Goal: Information Seeking & Learning: Compare options

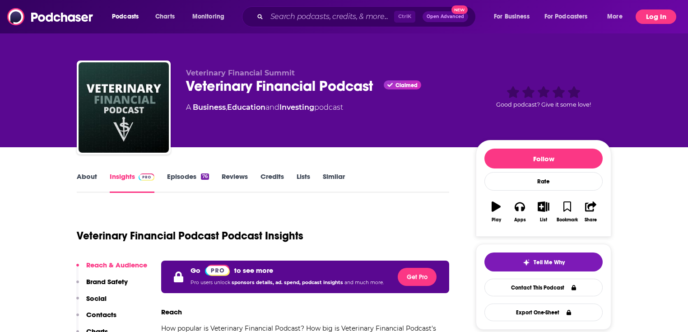
click at [659, 16] on button "Log In" at bounding box center [656, 16] width 41 height 14
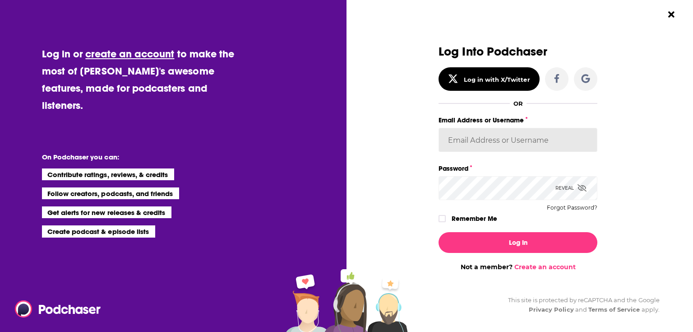
type input "rpearson"
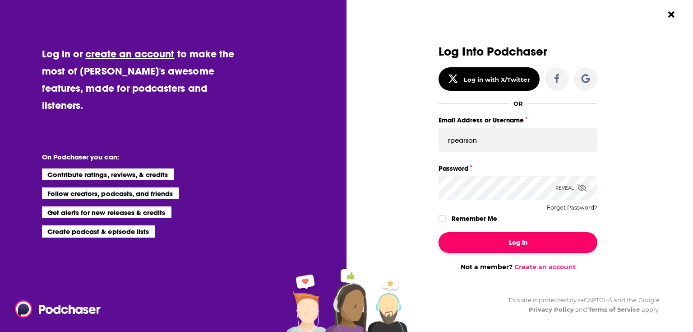
click at [500, 237] on button "Log In" at bounding box center [518, 242] width 159 height 21
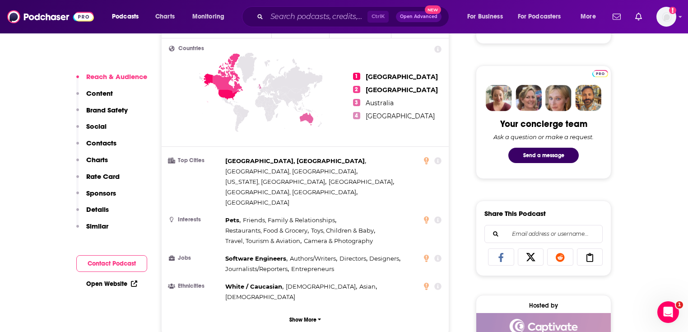
scroll to position [433, 0]
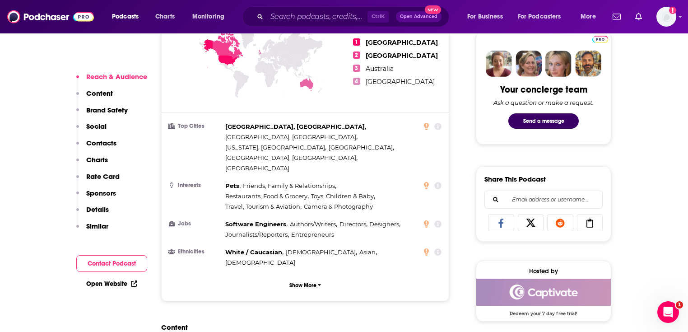
click at [97, 285] on link "Open Website" at bounding box center [111, 284] width 51 height 8
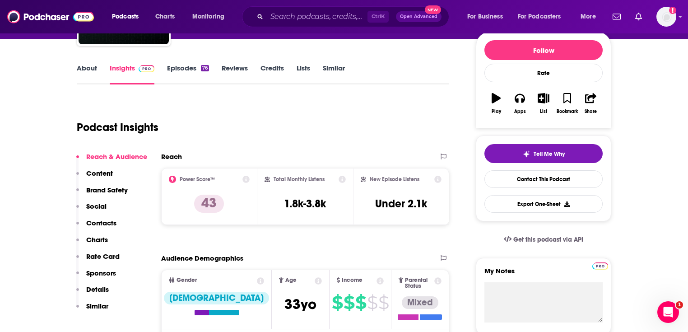
scroll to position [0, 0]
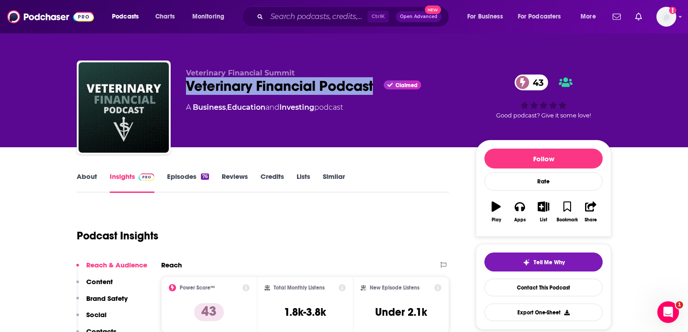
drag, startPoint x: 377, startPoint y: 84, endPoint x: 188, endPoint y: 90, distance: 189.7
click at [188, 90] on div "Veterinary Financial Podcast Claimed 43" at bounding box center [323, 86] width 275 height 18
copy h2 "Veterinary Financial Podcast"
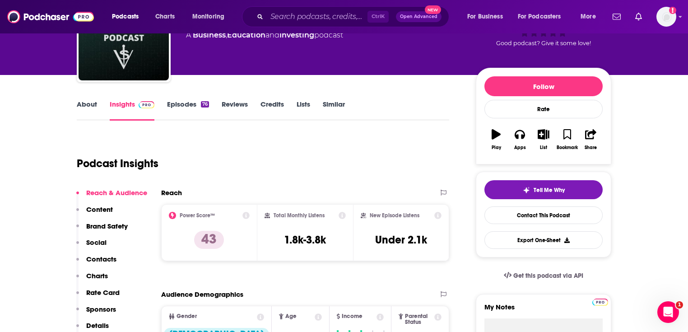
scroll to position [36, 0]
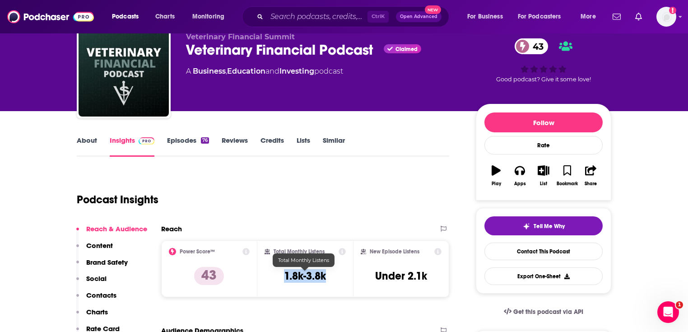
drag, startPoint x: 329, startPoint y: 269, endPoint x: 280, endPoint y: 271, distance: 48.8
click at [280, 271] on div "Total Monthly Listens 1.8k-3.8k" at bounding box center [305, 269] width 82 height 42
copy h3 "1.8k-3.8k"
click at [290, 271] on h3 "1.8k-3.8k" at bounding box center [305, 276] width 42 height 14
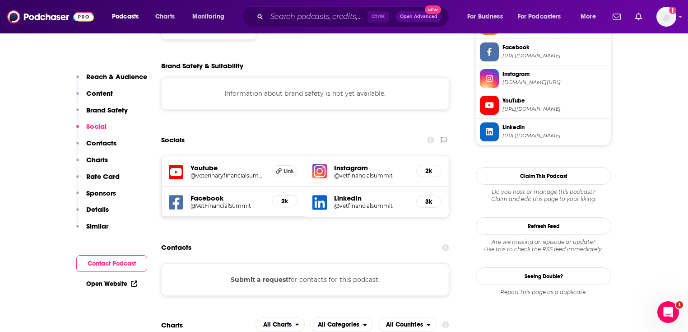
scroll to position [794, 0]
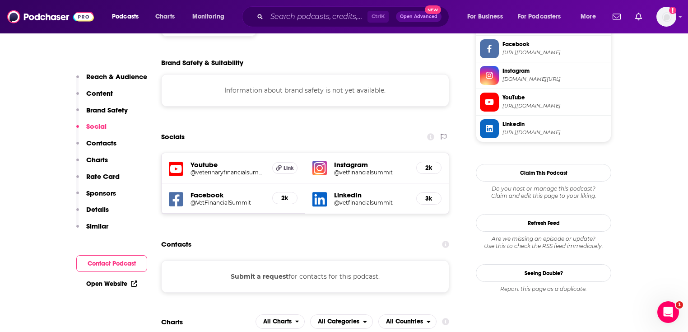
click at [357, 199] on h5 "@vetfinancialsummit" at bounding box center [371, 202] width 75 height 7
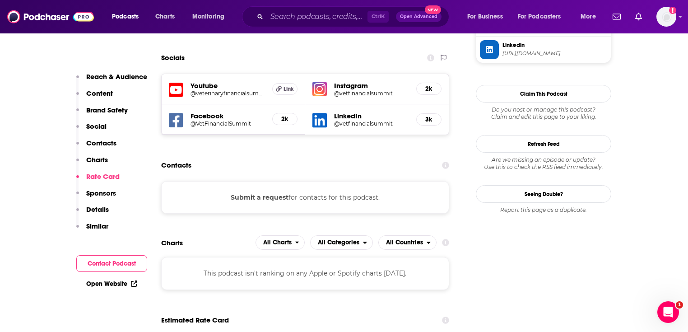
scroll to position [867, 0]
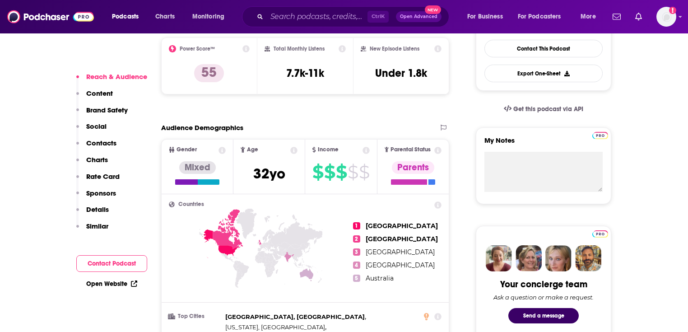
scroll to position [325, 0]
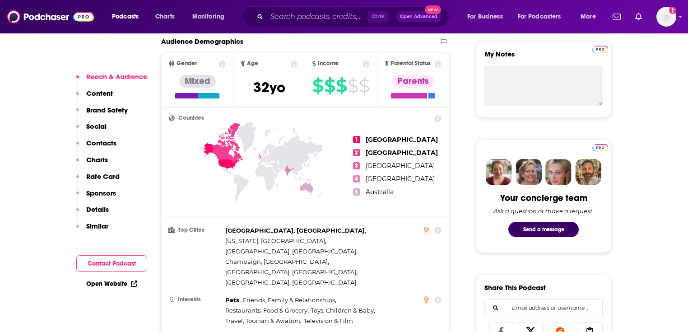
click at [108, 284] on link "Open Website" at bounding box center [111, 284] width 51 height 8
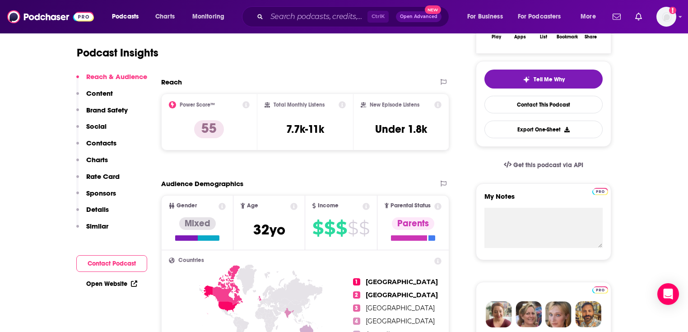
scroll to position [181, 0]
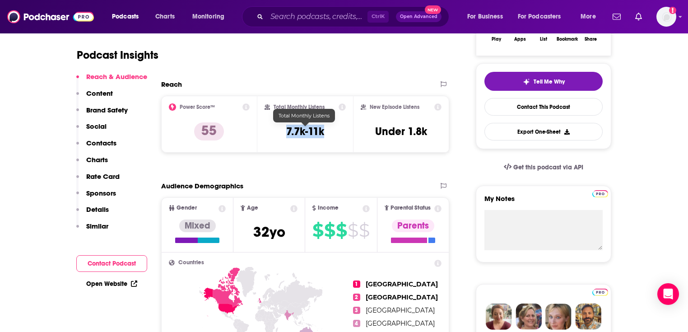
drag, startPoint x: 294, startPoint y: 132, endPoint x: 281, endPoint y: 131, distance: 13.1
click at [281, 131] on div "Total Monthly Listens 7.7k-11k" at bounding box center [305, 124] width 82 height 42
copy h3 "7.7k-11k"
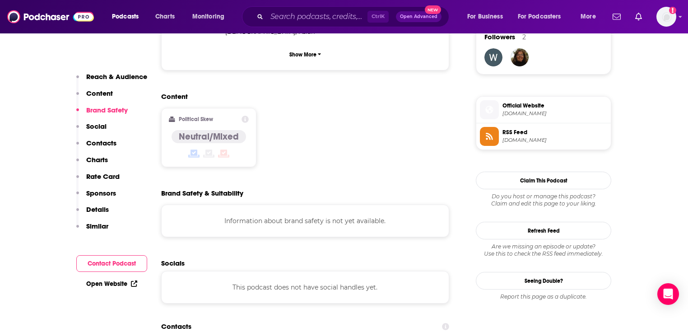
scroll to position [758, 0]
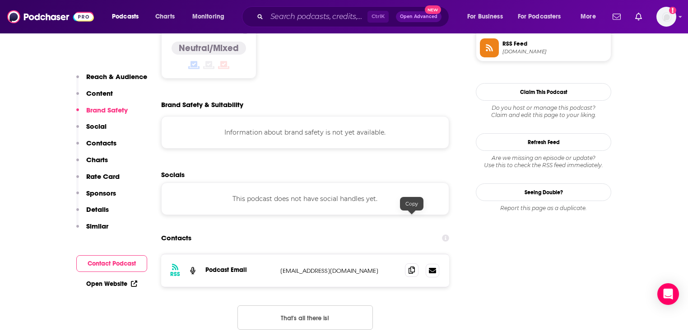
click at [409, 266] on icon at bounding box center [411, 269] width 6 height 7
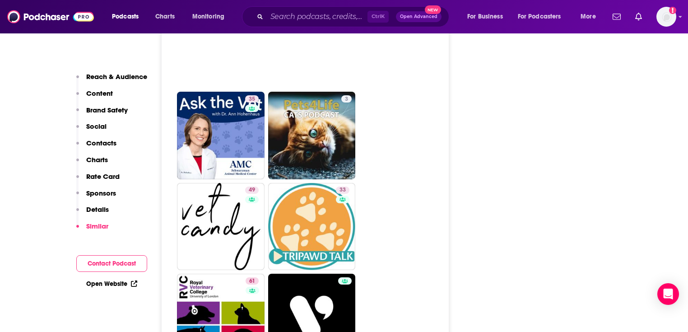
scroll to position [2275, 0]
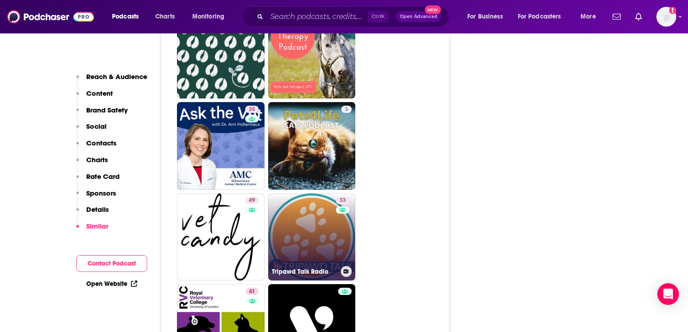
click at [287, 193] on link "33 Tripawd Talk Radio" at bounding box center [312, 237] width 88 height 88
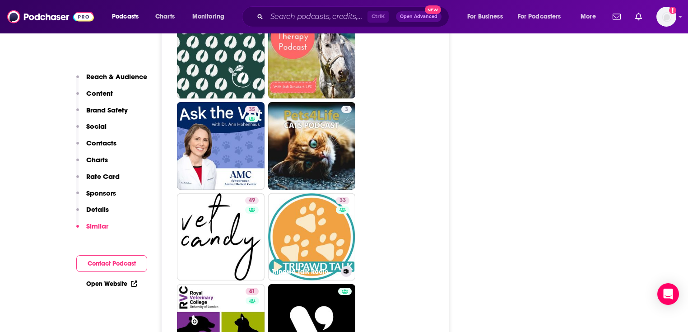
type input "https://www.podchaser.com/podcasts/tripawd-talk-radio-477746"
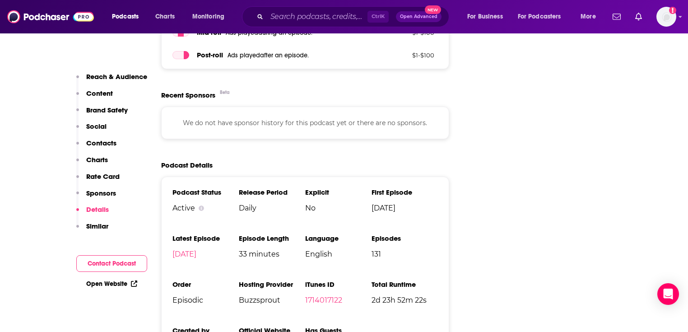
scroll to position [1300, 0]
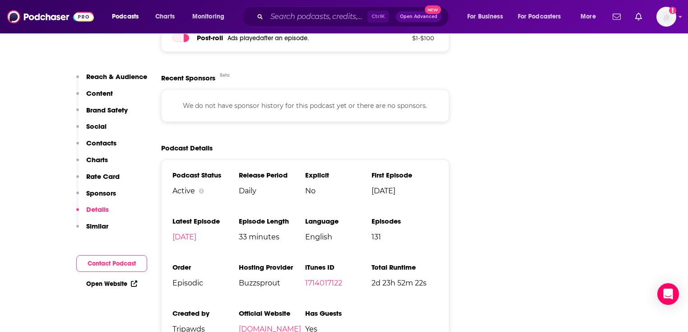
click at [104, 281] on link "Open Website" at bounding box center [111, 284] width 51 height 8
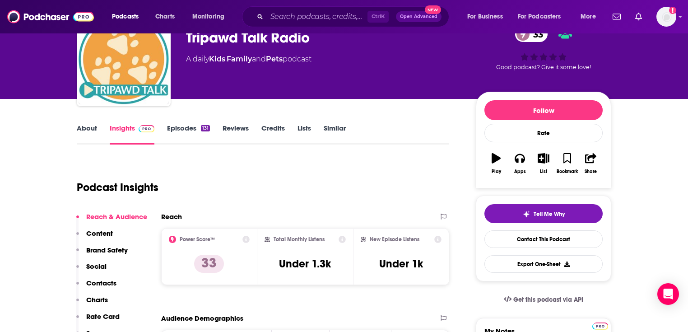
scroll to position [0, 0]
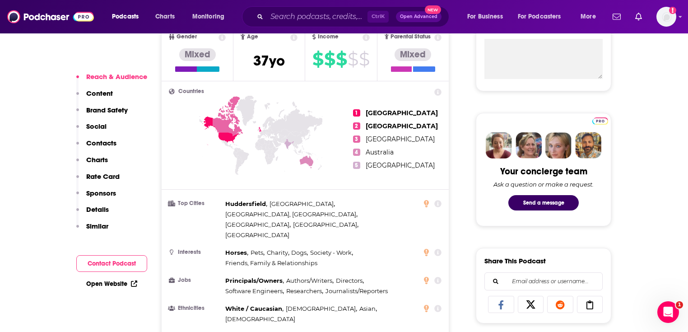
scroll to position [361, 0]
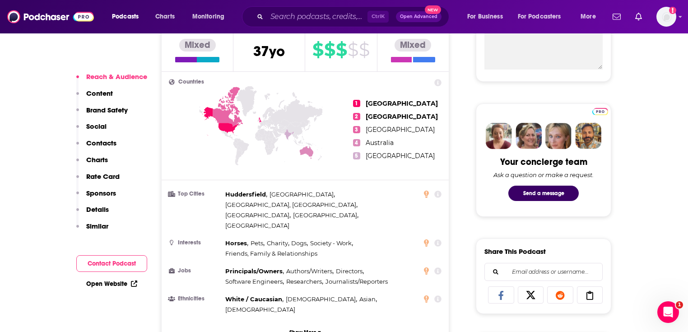
click at [115, 285] on link "Open Website" at bounding box center [111, 284] width 51 height 8
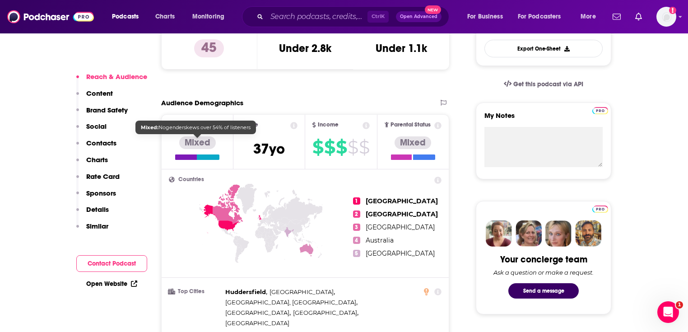
scroll to position [289, 0]
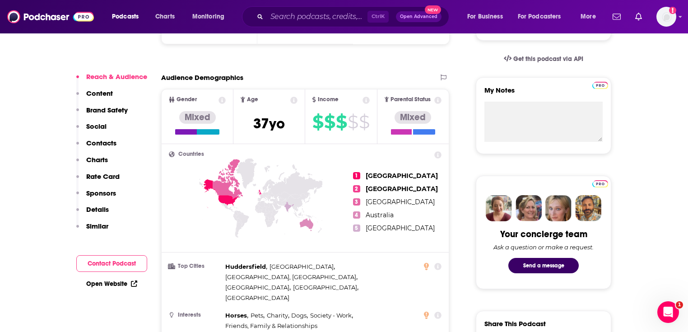
click at [118, 289] on div "Open Website" at bounding box center [111, 283] width 71 height 17
click at [111, 284] on link "Open Website" at bounding box center [111, 284] width 51 height 8
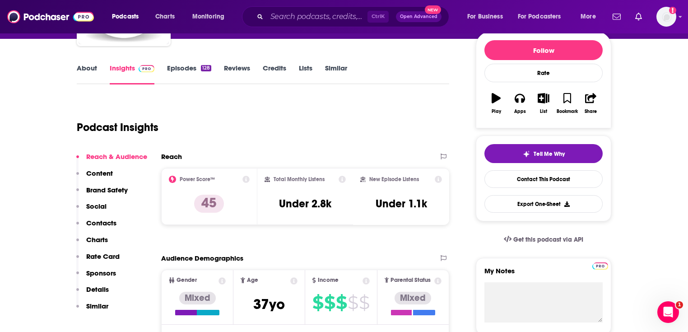
scroll to position [0, 0]
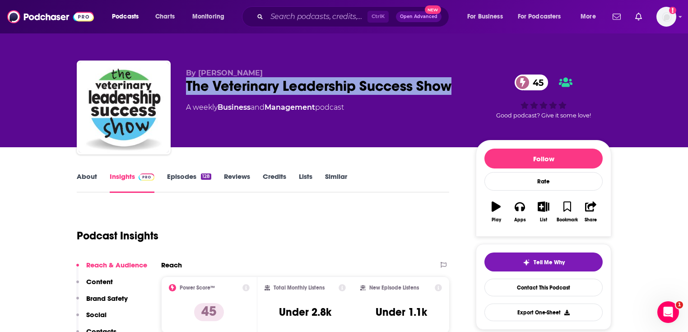
drag, startPoint x: 189, startPoint y: 88, endPoint x: 468, endPoint y: 81, distance: 278.6
click at [468, 81] on div "By Dr Dave Nicol The Veterinary Leadership Success Show 45 A weekly Business an…" at bounding box center [344, 108] width 534 height 97
copy h2 "The Veterinary Leadership Success Show"
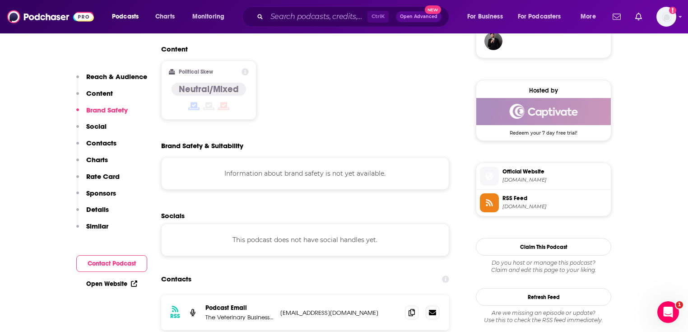
scroll to position [830, 0]
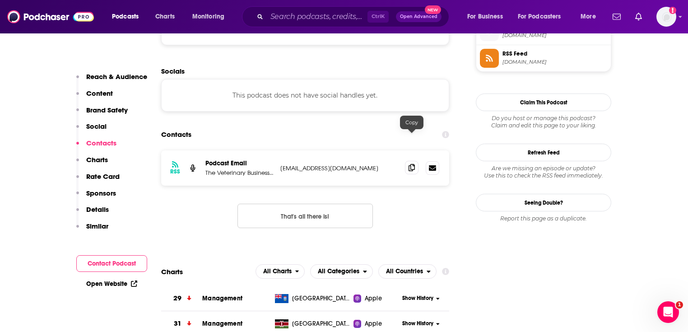
click at [408, 161] on span at bounding box center [412, 168] width 14 height 14
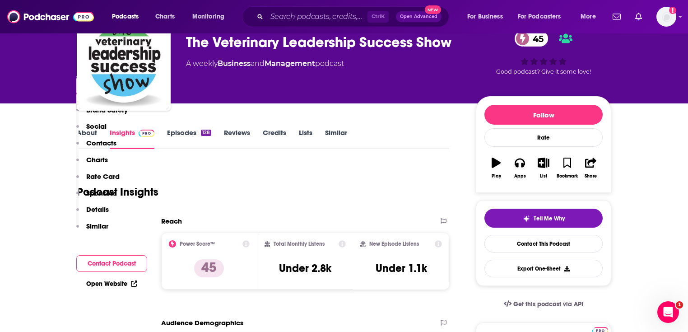
scroll to position [36, 0]
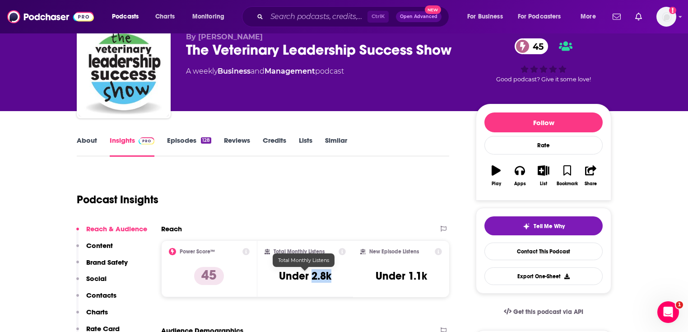
drag, startPoint x: 335, startPoint y: 274, endPoint x: 313, endPoint y: 273, distance: 22.6
click at [313, 273] on div "Total Monthly Listens Under 2.8k" at bounding box center [305, 269] width 82 height 42
copy h3 "2.8k"
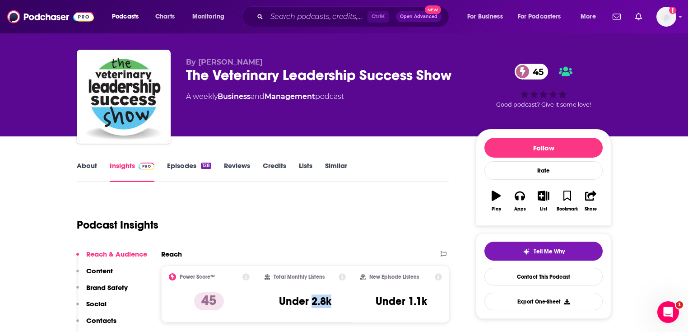
scroll to position [0, 0]
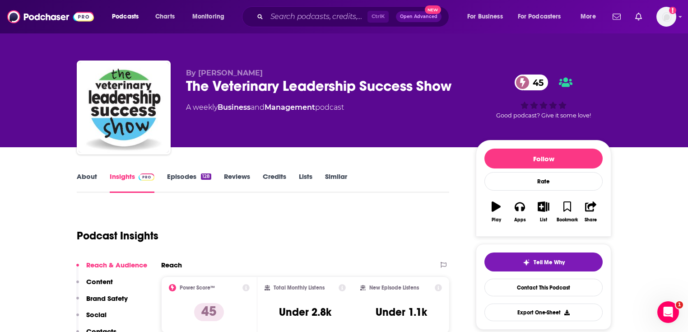
click at [296, 25] on div "Ctrl K Open Advanced New" at bounding box center [345, 16] width 207 height 21
click at [297, 19] on input "Search podcasts, credits, & more..." at bounding box center [317, 16] width 101 height 14
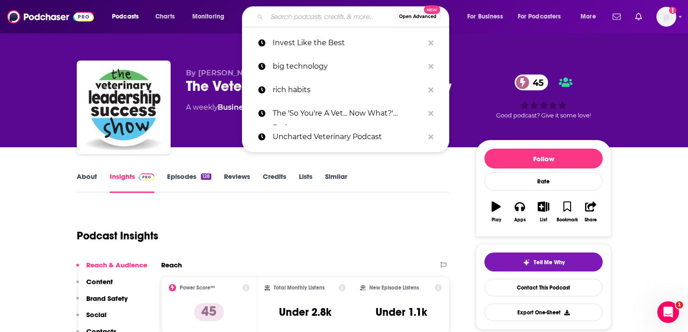
paste input "Veterinary Business Accelerator Podcas"
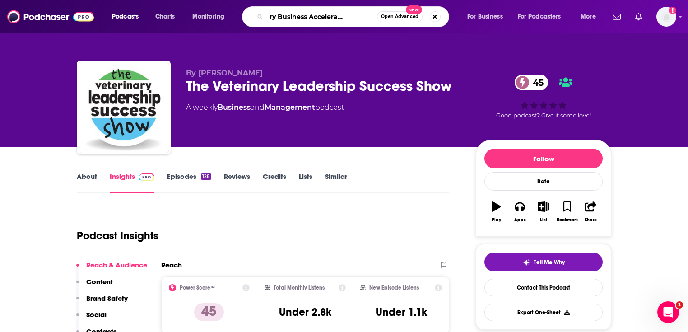
type input "Veterinary Business Accelerator Podcast"
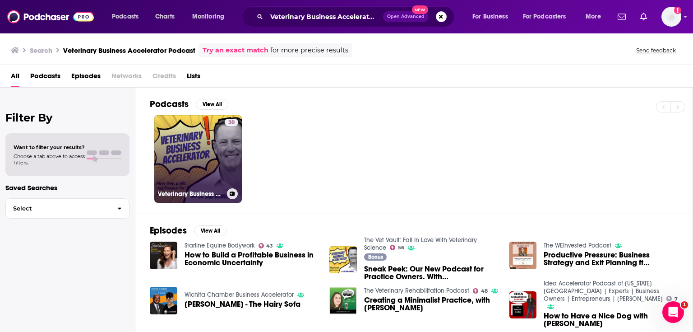
click at [196, 132] on link "30 Veterinary Business Accelerator. Time, Profit, Freedom" at bounding box center [198, 159] width 88 height 88
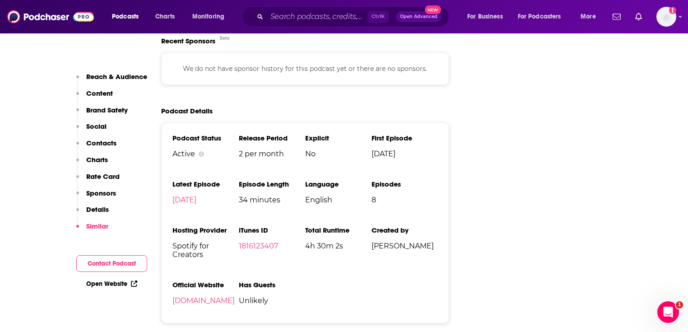
scroll to position [975, 0]
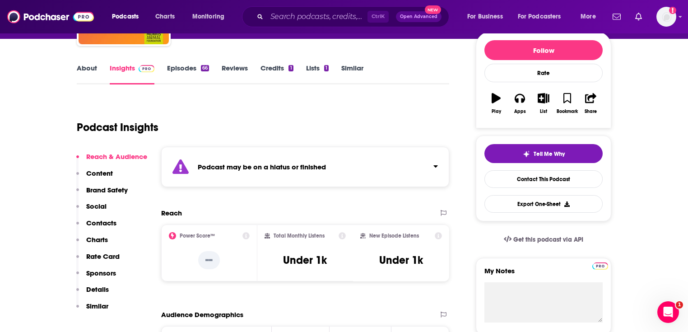
scroll to position [253, 0]
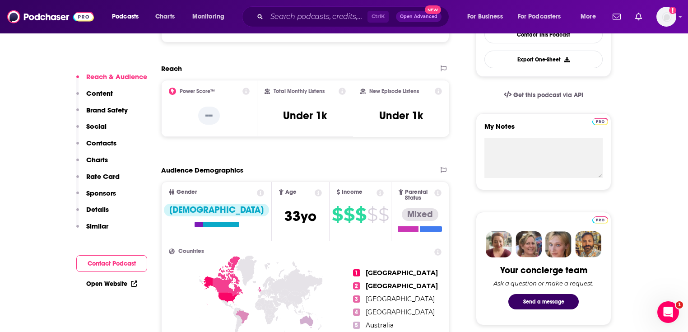
click at [115, 285] on link "Open Website" at bounding box center [111, 284] width 51 height 8
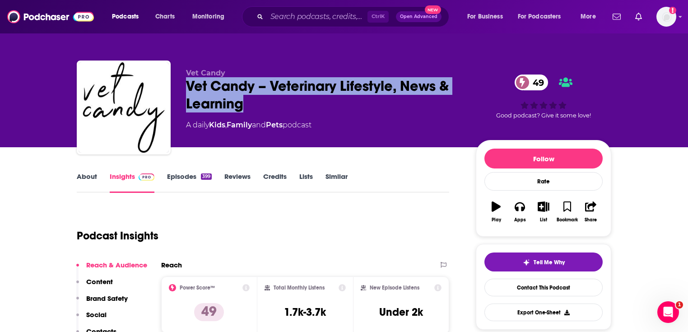
drag, startPoint x: 248, startPoint y: 102, endPoint x: 188, endPoint y: 86, distance: 62.4
click at [188, 86] on div "Vet Candy – Veterinary Lifestyle, News & Learning 49" at bounding box center [323, 94] width 275 height 35
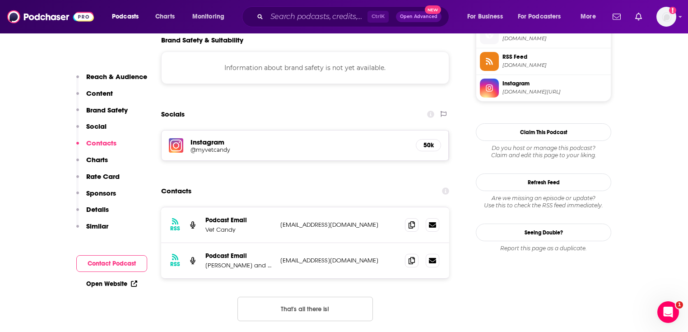
scroll to position [830, 0]
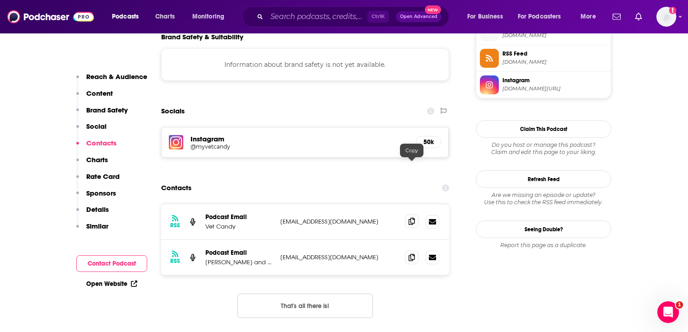
click at [408, 218] on icon at bounding box center [411, 221] width 6 height 7
click at [407, 250] on span at bounding box center [412, 257] width 14 height 14
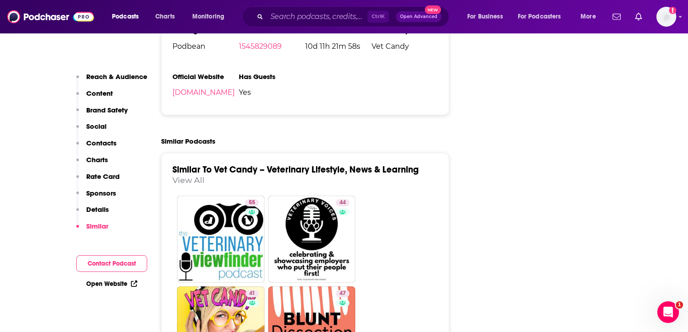
scroll to position [1589, 0]
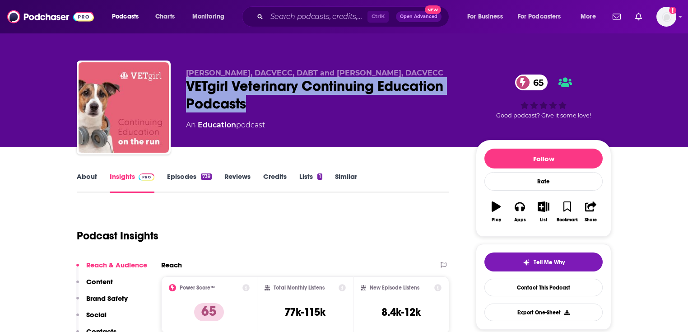
drag, startPoint x: 268, startPoint y: 103, endPoint x: 188, endPoint y: 88, distance: 80.9
click at [188, 88] on div "VETgirl Veterinary Continuing Education Podcasts 65" at bounding box center [323, 94] width 275 height 35
copy h2 "VETgirl Veterinary Continuing Education Podcasts"
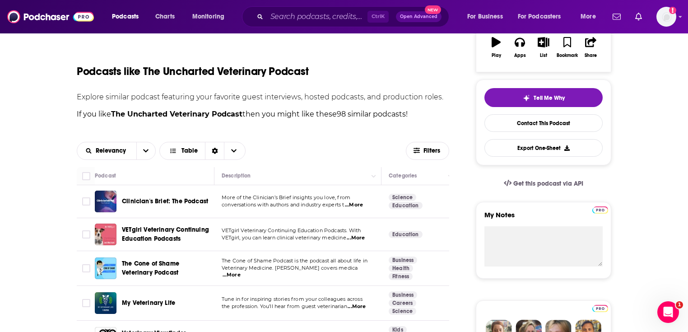
scroll to position [217, 0]
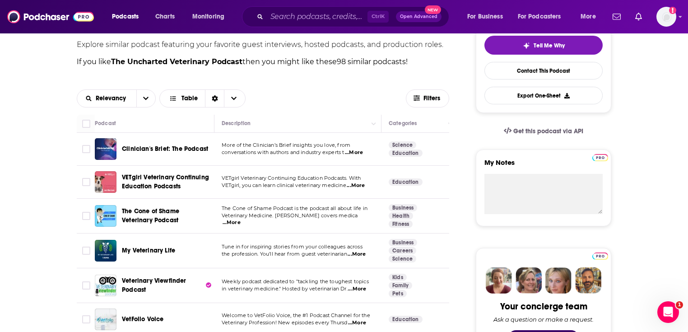
click at [363, 152] on span "...More" at bounding box center [354, 152] width 18 height 7
click at [216, 152] on td "More of the Clinician’s Brief insights you love, from conversations with author…" at bounding box center [297, 149] width 167 height 33
click at [359, 186] on span "...More" at bounding box center [356, 185] width 18 height 7
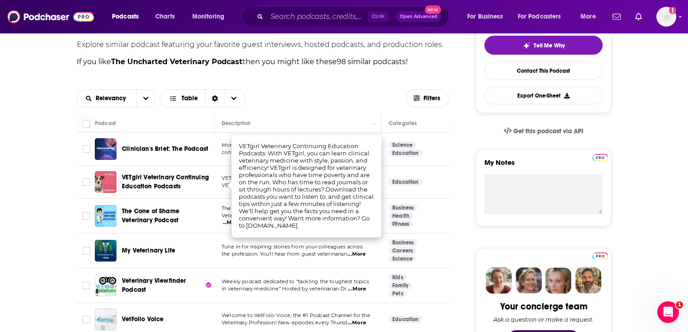
click at [223, 204] on td "The Cone of Shame Podcast is the podcast all about life in Veterinary Medicine.…" at bounding box center [297, 216] width 167 height 35
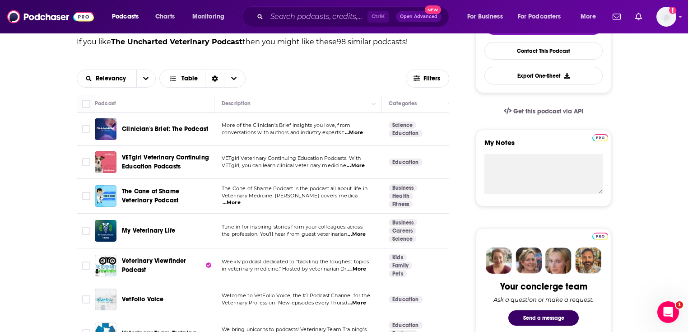
scroll to position [253, 0]
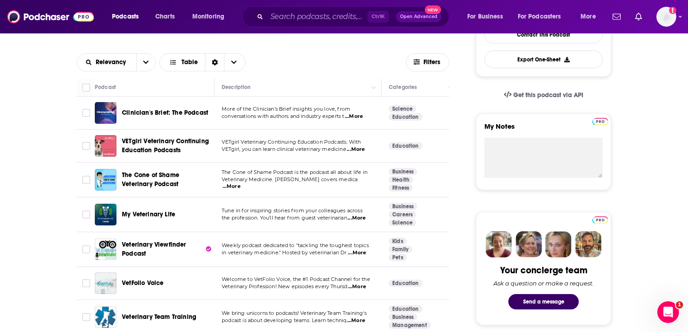
click at [354, 217] on span "...More" at bounding box center [357, 217] width 18 height 7
click at [229, 211] on span "Tune in for inspiring stories from your colleagues across" at bounding box center [292, 210] width 141 height 6
click at [359, 215] on span "...More" at bounding box center [357, 217] width 18 height 7
drag, startPoint x: 324, startPoint y: 208, endPoint x: 298, endPoint y: 214, distance: 26.8
click at [298, 214] on span "the profession. You’ll hear from guest veterinarian" at bounding box center [284, 217] width 125 height 6
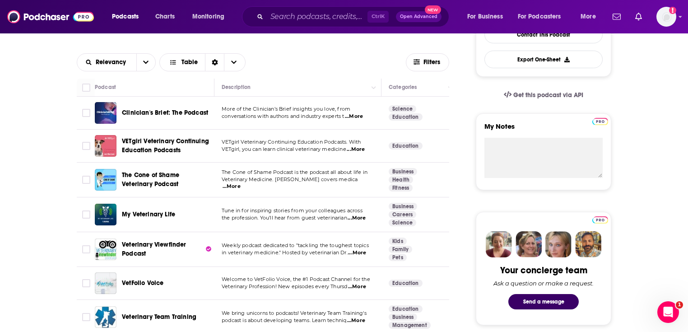
click at [351, 215] on span "...More" at bounding box center [357, 217] width 18 height 7
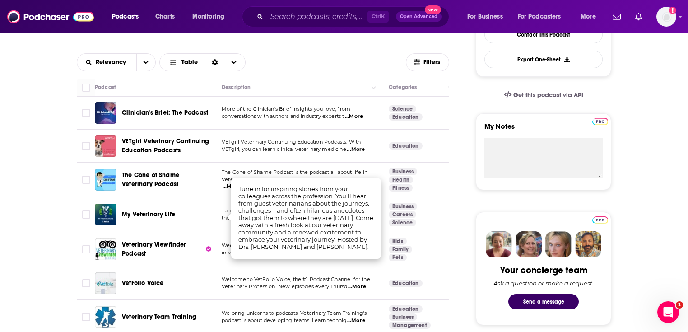
click at [223, 220] on p "the profession. You’ll hear from guest veterinarian ...More" at bounding box center [298, 217] width 152 height 7
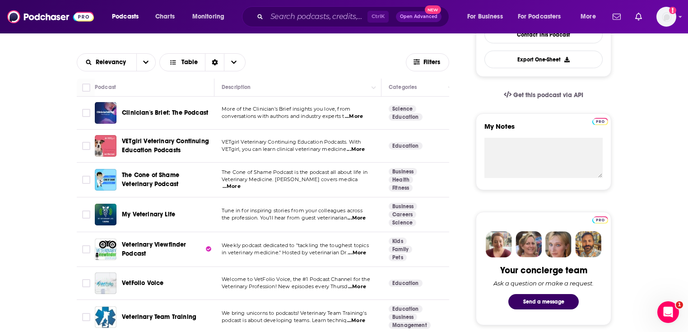
scroll to position [289, 0]
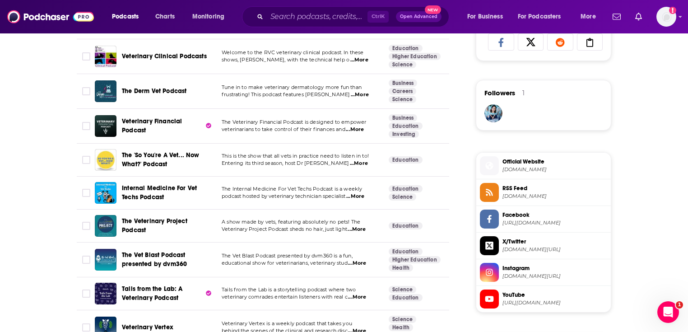
scroll to position [686, 0]
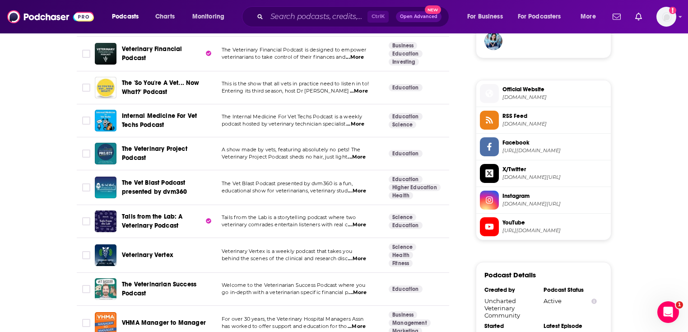
click at [359, 154] on span "...More" at bounding box center [357, 156] width 18 height 7
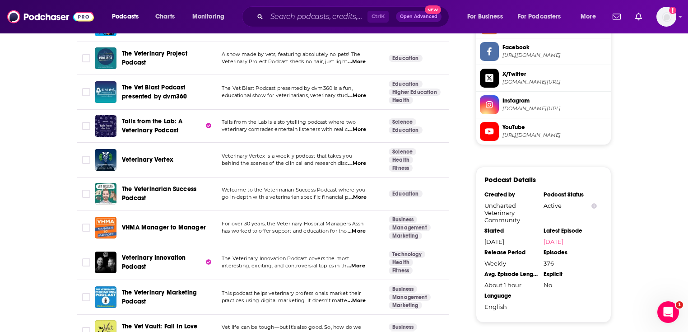
scroll to position [794, 0]
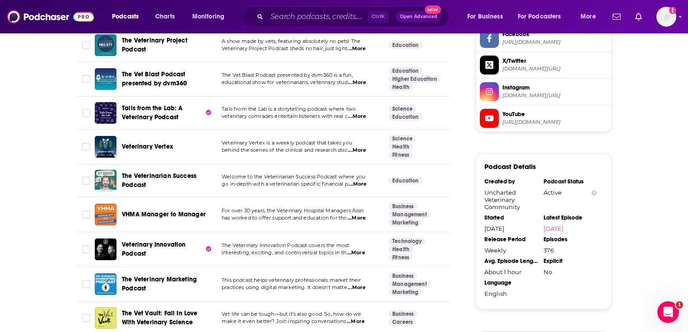
click at [364, 183] on span "...More" at bounding box center [357, 184] width 18 height 7
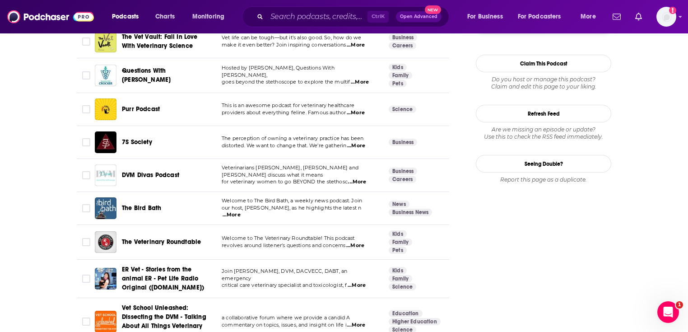
scroll to position [1083, 0]
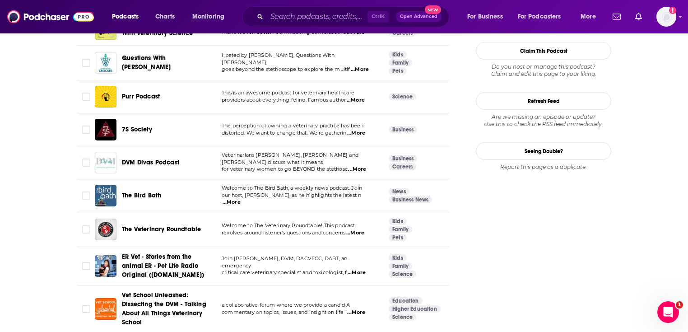
click at [355, 232] on span "...More" at bounding box center [355, 232] width 18 height 7
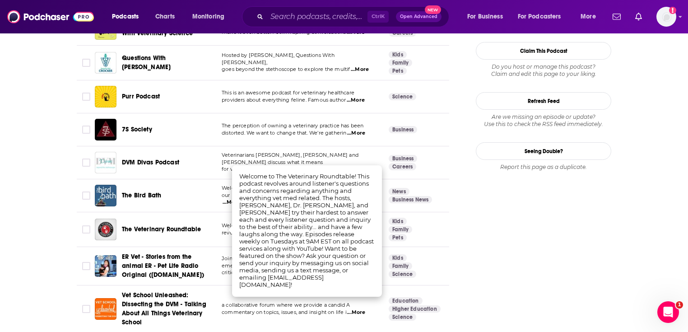
click at [218, 233] on td "Welcome to The Veterinary Roundtable! This podcast revolves around listener's q…" at bounding box center [297, 229] width 167 height 35
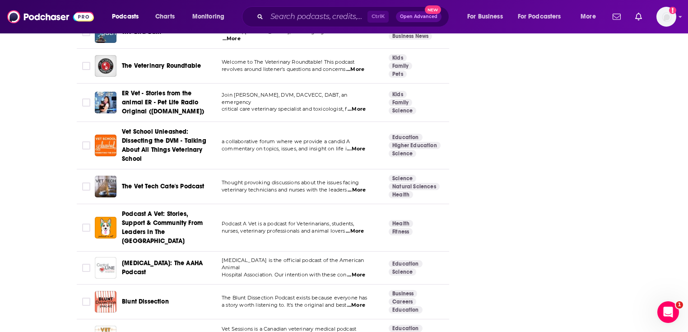
scroll to position [1264, 0]
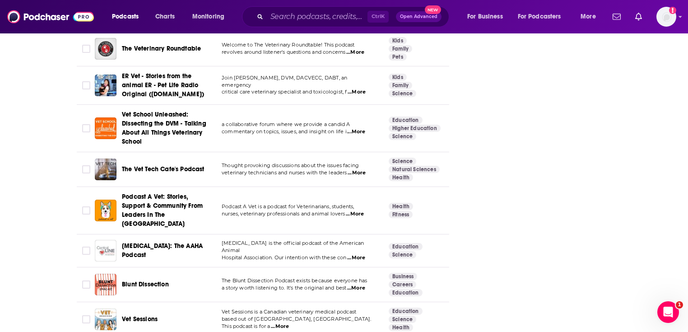
click at [359, 211] on span "...More" at bounding box center [355, 213] width 18 height 7
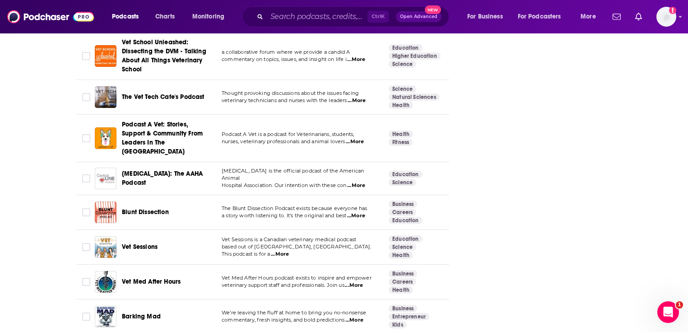
scroll to position [1408, 0]
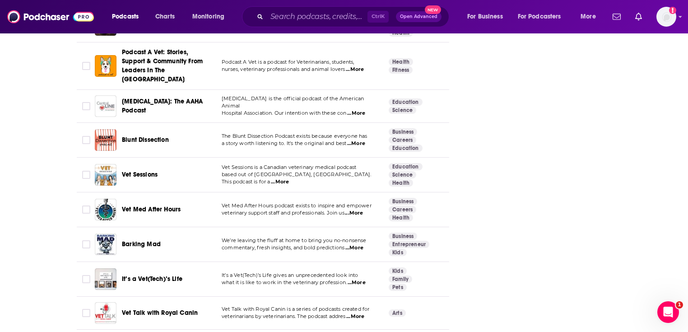
click at [289, 178] on span "...More" at bounding box center [280, 181] width 18 height 7
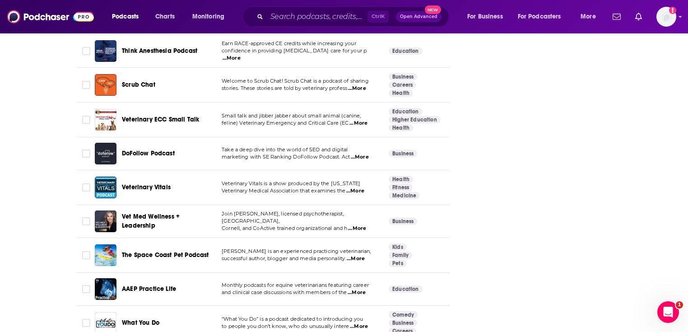
scroll to position [2022, 0]
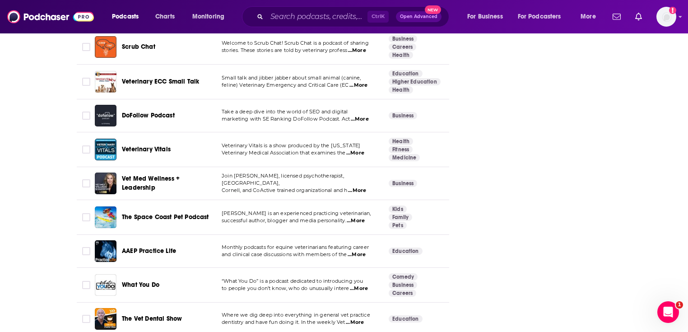
click at [358, 149] on span "...More" at bounding box center [355, 152] width 18 height 7
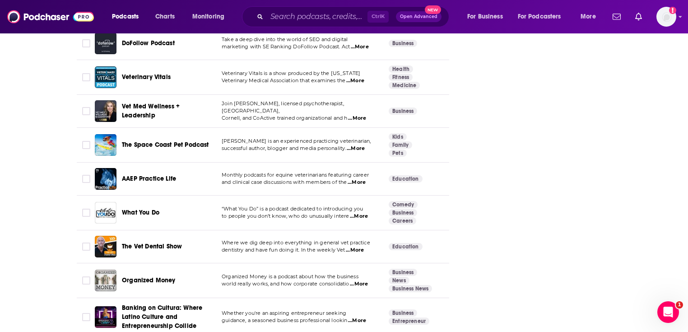
click at [359, 115] on span "...More" at bounding box center [357, 118] width 18 height 7
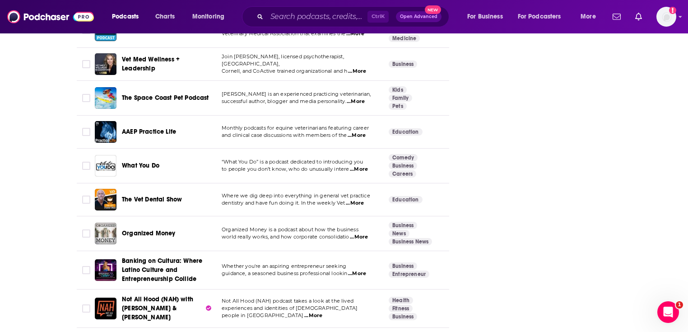
scroll to position [2166, 0]
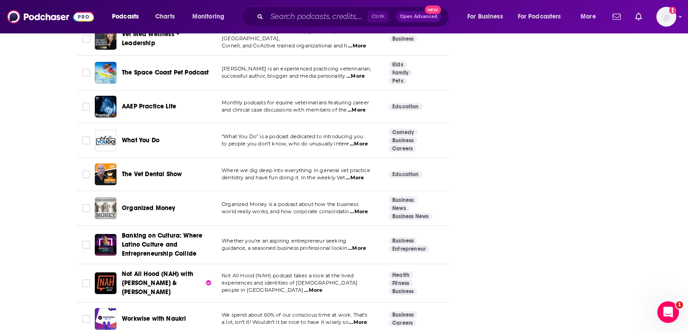
click at [357, 140] on span "...More" at bounding box center [359, 143] width 18 height 7
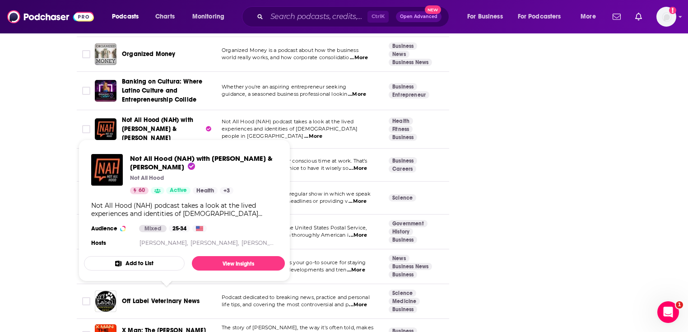
scroll to position [2347, 0]
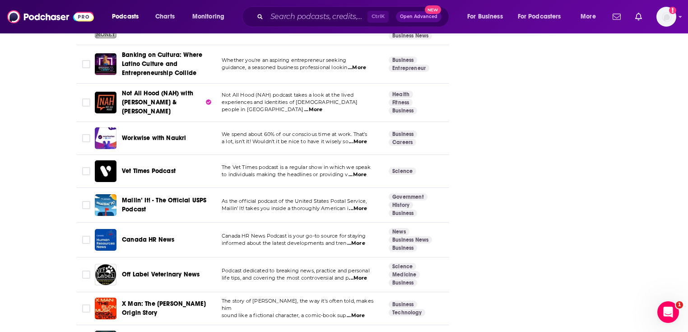
click at [357, 171] on span "...More" at bounding box center [357, 174] width 18 height 7
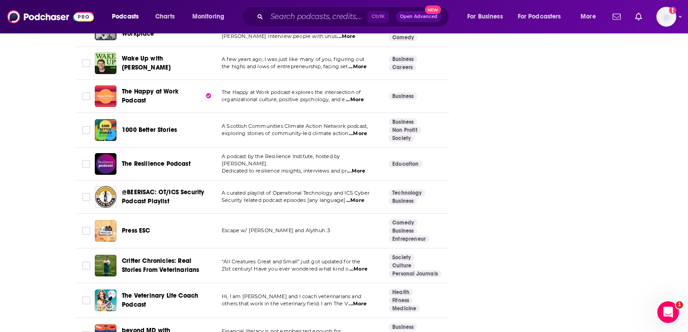
scroll to position [3332, 0]
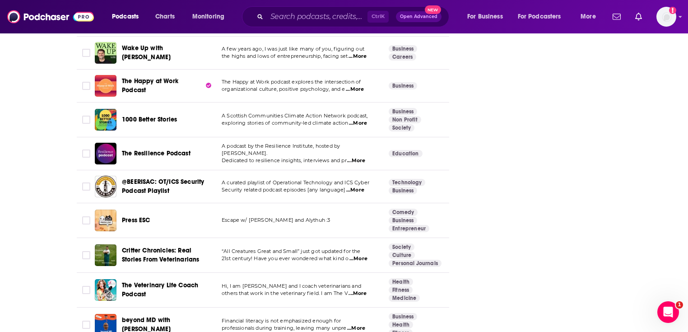
click at [357, 290] on span "...More" at bounding box center [357, 293] width 18 height 7
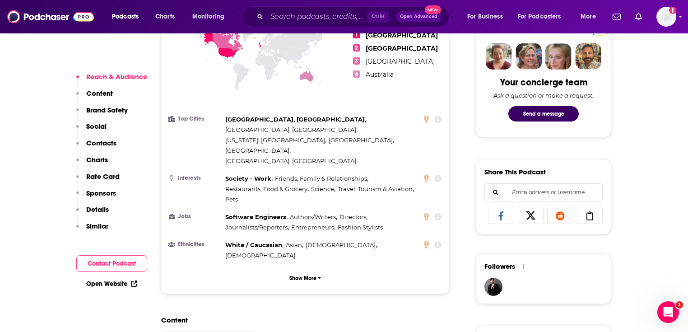
scroll to position [506, 0]
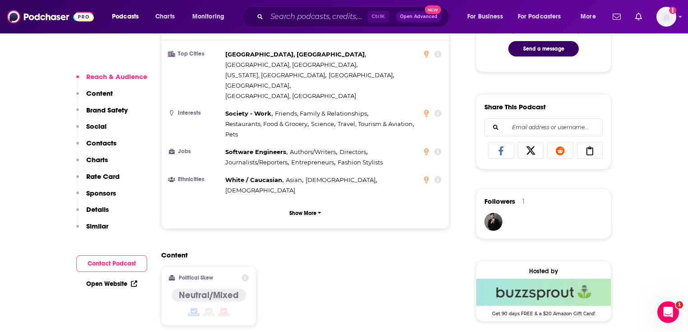
click at [109, 284] on link "Open Website" at bounding box center [111, 284] width 51 height 8
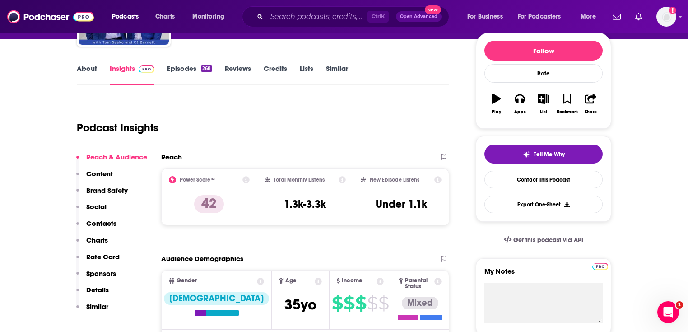
scroll to position [0, 0]
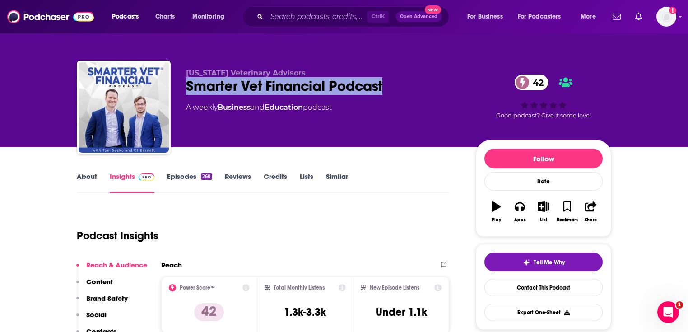
drag, startPoint x: 183, startPoint y: 83, endPoint x: 387, endPoint y: 85, distance: 204.0
click at [387, 85] on div "[US_STATE] Veterinary Advisors Smarter Vet Financial Podcast 42 A weekly Busine…" at bounding box center [344, 108] width 534 height 97
copy h2 "Smarter Vet Financial Podcast"
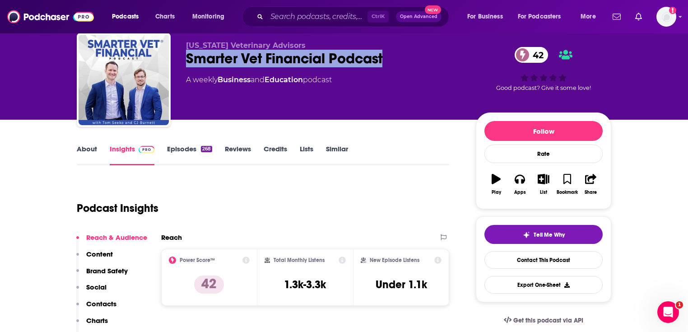
scroll to position [72, 0]
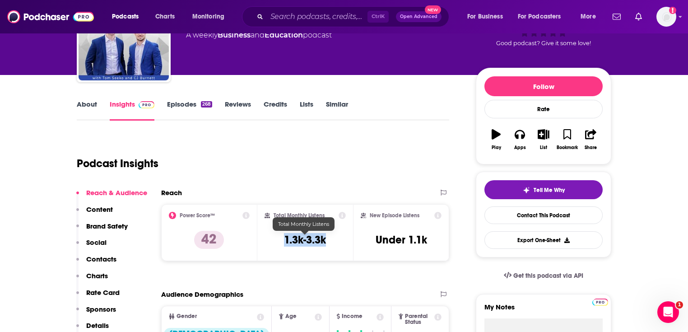
drag, startPoint x: 293, startPoint y: 240, endPoint x: 278, endPoint y: 239, distance: 14.9
click at [278, 239] on div "Total Monthly Listens 1.3k-3.3k" at bounding box center [305, 233] width 82 height 42
copy h3 "1.3k-3.3k"
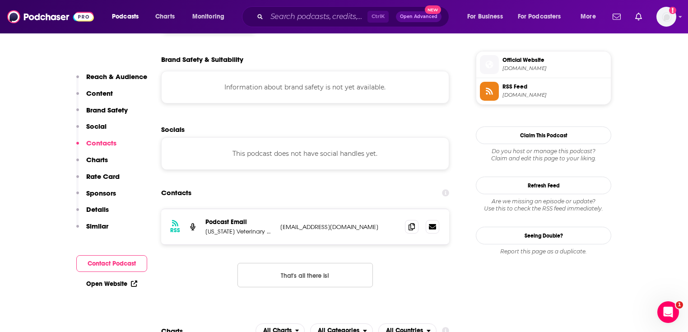
scroll to position [830, 0]
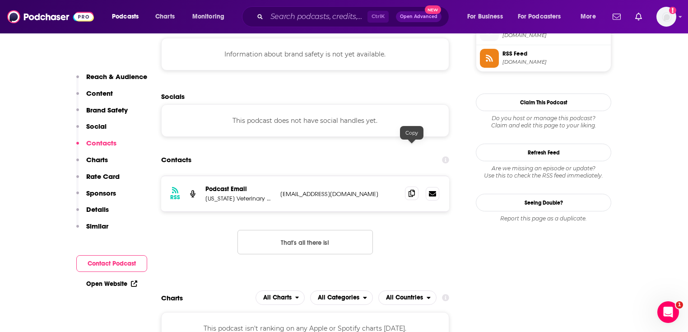
click at [412, 190] on icon at bounding box center [411, 193] width 6 height 7
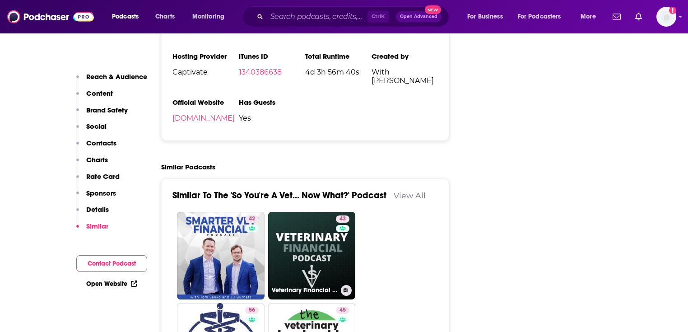
scroll to position [1444, 0]
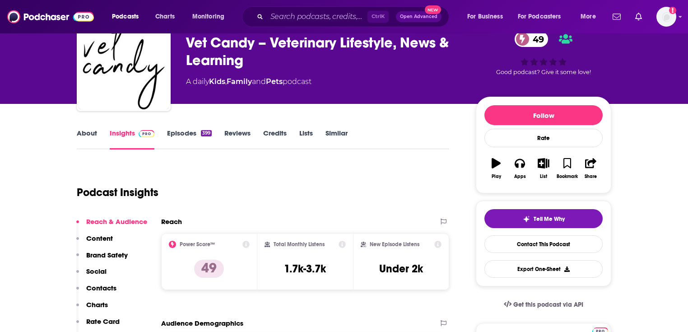
scroll to position [108, 0]
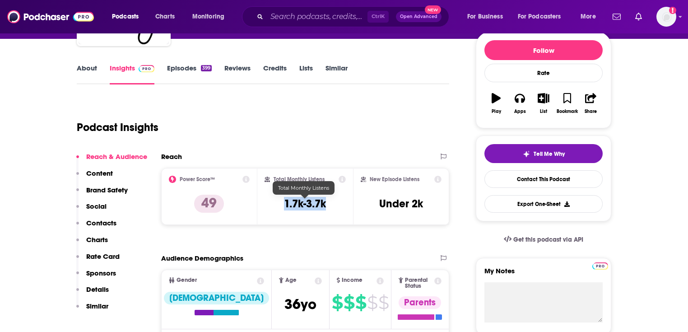
drag, startPoint x: 314, startPoint y: 202, endPoint x: 280, endPoint y: 199, distance: 34.0
click at [281, 199] on div "Total Monthly Listens 1.7k-3.7k" at bounding box center [305, 197] width 82 height 42
copy h3 "1.7k-3.7k"
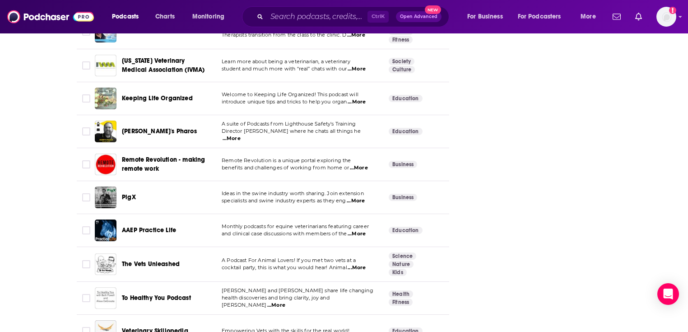
scroll to position [1336, 0]
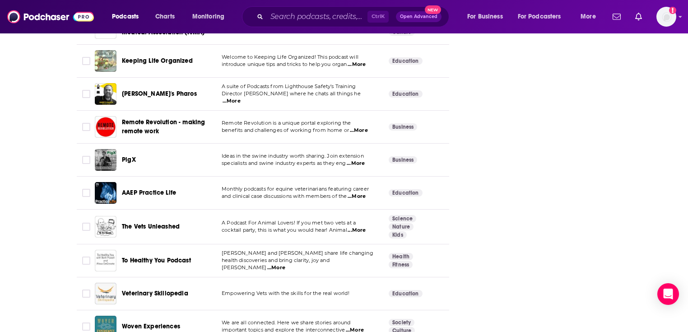
click at [358, 227] on span "...More" at bounding box center [357, 230] width 18 height 7
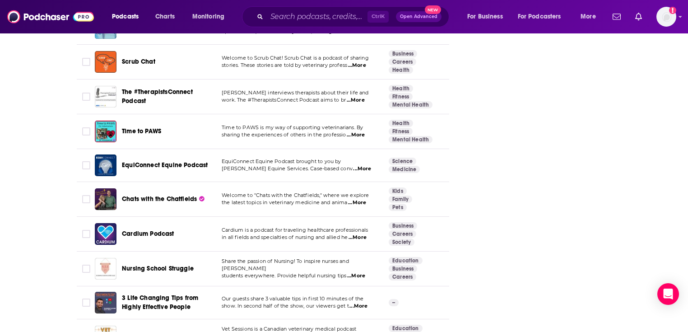
scroll to position [1914, 0]
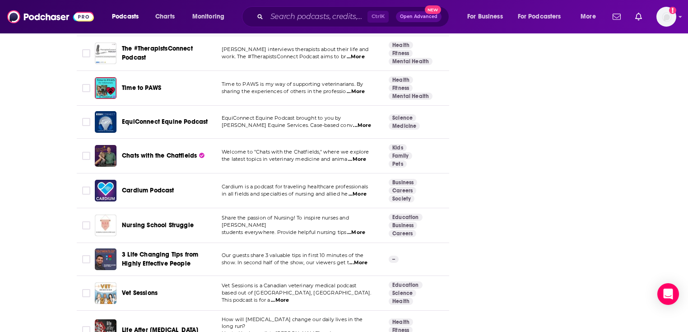
click at [361, 156] on span "...More" at bounding box center [357, 159] width 18 height 7
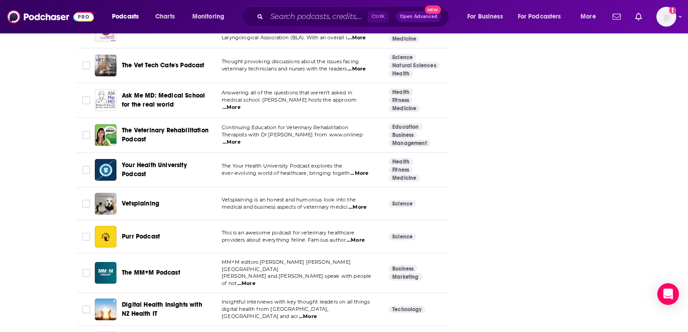
scroll to position [3296, 0]
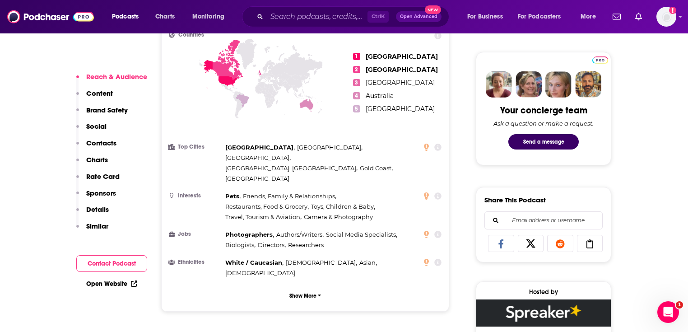
scroll to position [433, 0]
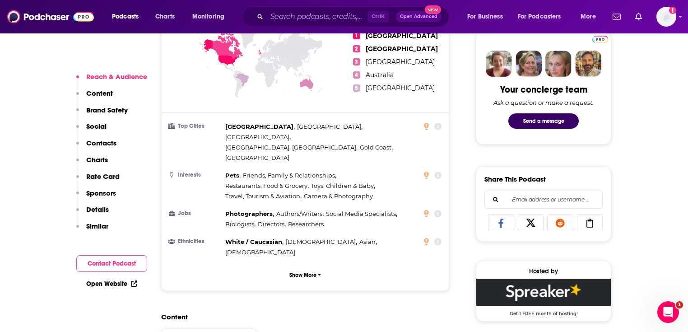
click at [112, 282] on link "Open Website" at bounding box center [111, 284] width 51 height 8
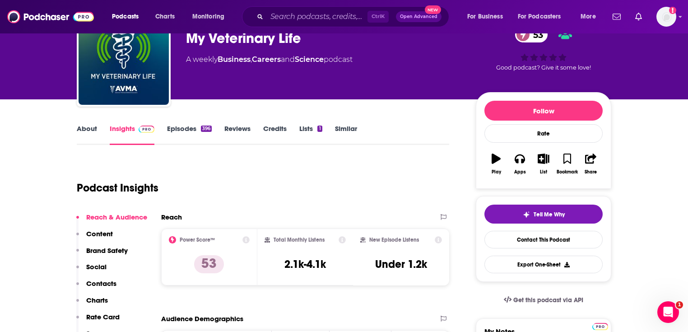
scroll to position [0, 0]
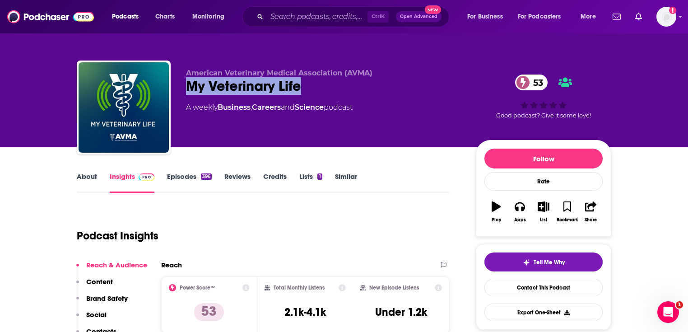
drag, startPoint x: 327, startPoint y: 87, endPoint x: 184, endPoint y: 83, distance: 142.7
click at [184, 83] on div "American Veterinary Medical Association (AVMA) My Veterinary Life 53 A weekly B…" at bounding box center [344, 108] width 534 height 97
copy h2 "My Veterinary Life"
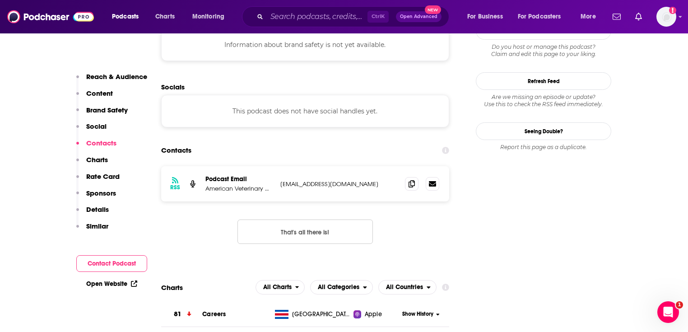
scroll to position [830, 0]
click at [413, 179] on icon at bounding box center [411, 182] width 6 height 7
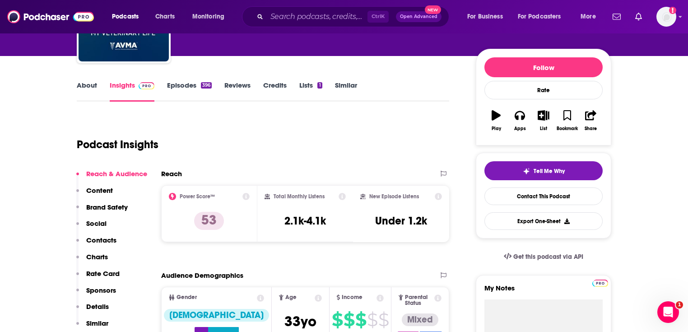
scroll to position [144, 0]
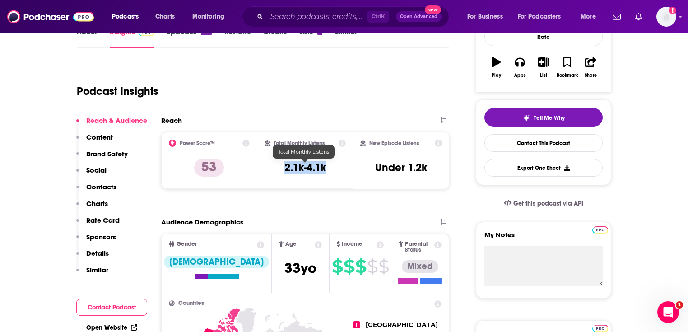
drag, startPoint x: 327, startPoint y: 170, endPoint x: 280, endPoint y: 167, distance: 47.5
click at [280, 167] on div "Total Monthly Listens 2.1k-4.1k" at bounding box center [305, 160] width 82 height 42
copy h3 "2.1k-4.1k"
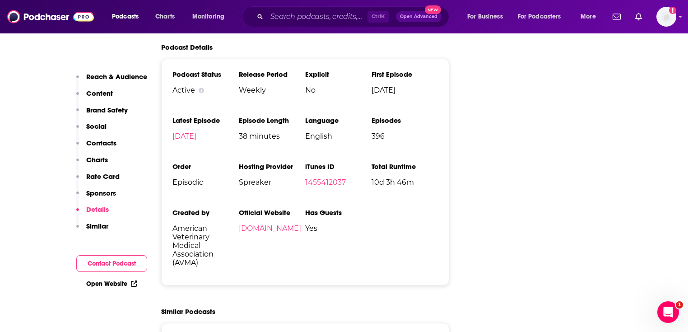
scroll to position [1372, 0]
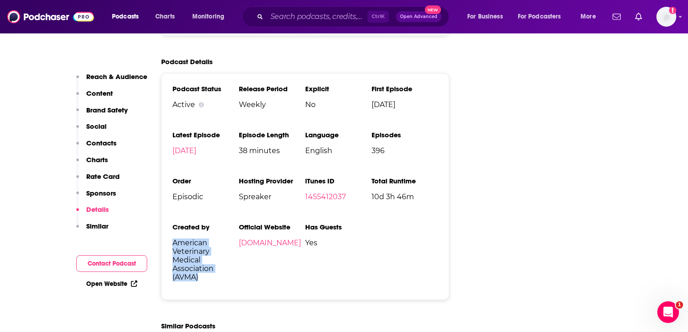
drag, startPoint x: 204, startPoint y: 241, endPoint x: 167, endPoint y: 202, distance: 53.0
click at [167, 202] on div "Podcast Status Active Release Period Weekly Explicit No First Episode [DATE] La…" at bounding box center [305, 186] width 288 height 227
copy span "American Veterinary Medical Association (AVMA)"
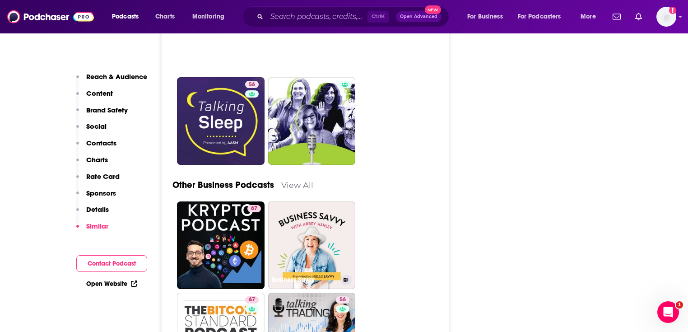
scroll to position [2744, 0]
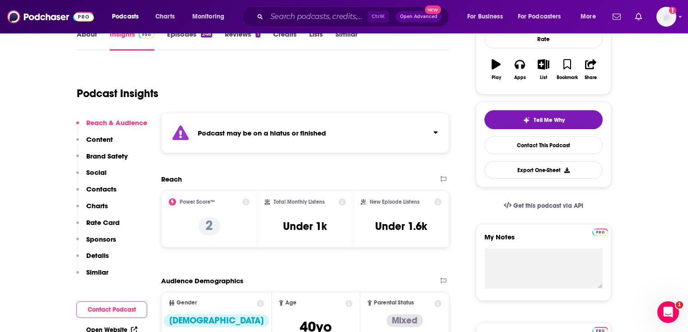
scroll to position [36, 0]
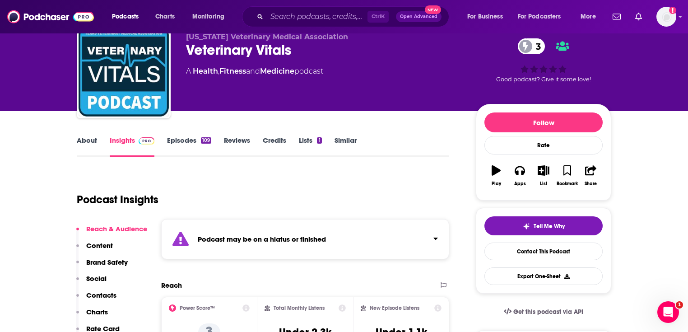
click at [282, 144] on link "Credits" at bounding box center [274, 146] width 23 height 21
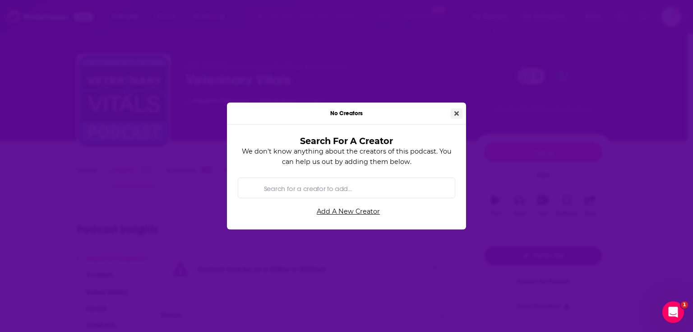
click at [457, 115] on icon "Close" at bounding box center [457, 113] width 5 height 6
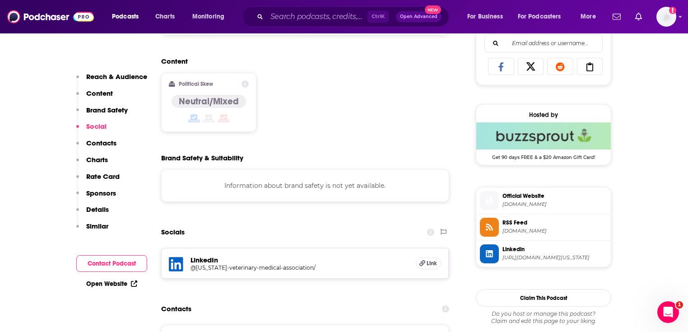
scroll to position [686, 0]
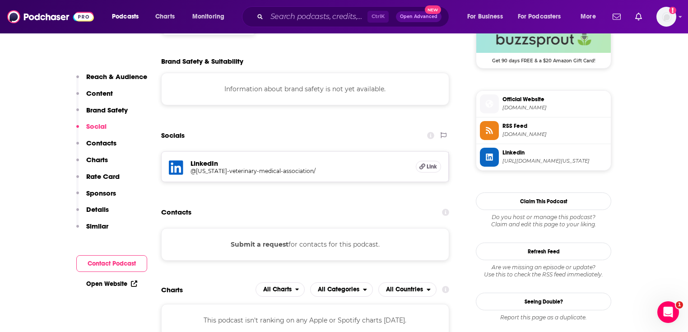
click at [121, 280] on link "Open Website" at bounding box center [111, 284] width 51 height 8
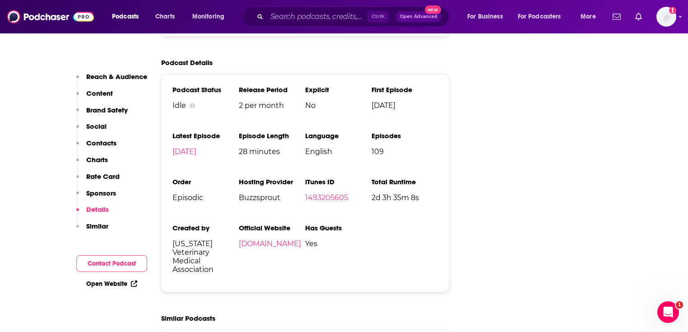
scroll to position [1192, 0]
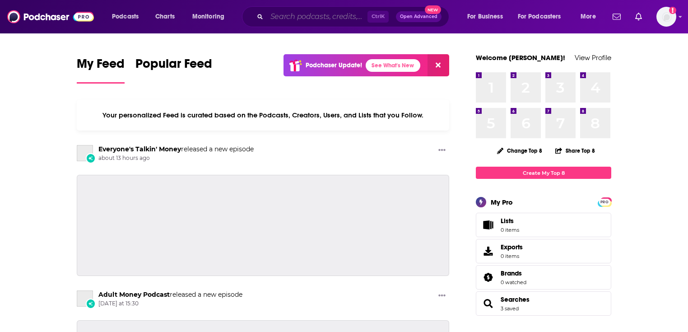
click at [327, 21] on input "Search podcasts, credits, & more..." at bounding box center [317, 16] width 101 height 14
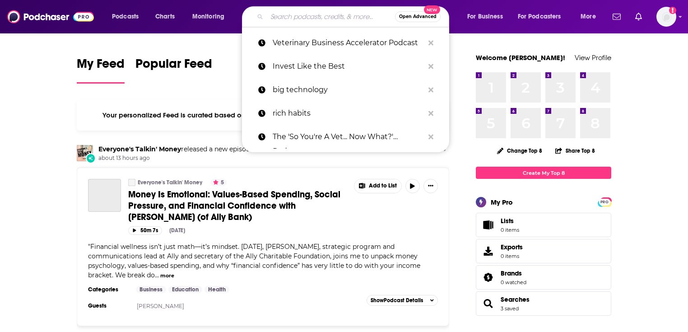
paste input "The Pet Buzz Radio Show & Podcast"
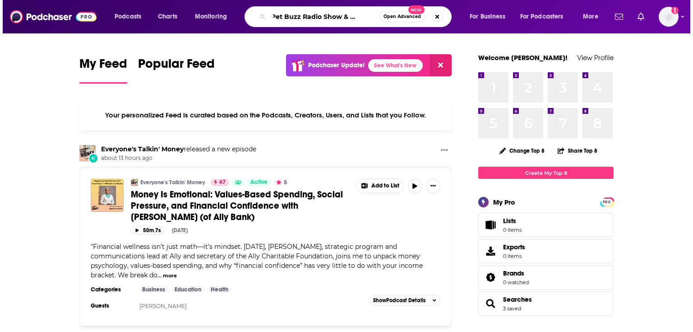
scroll to position [0, 16]
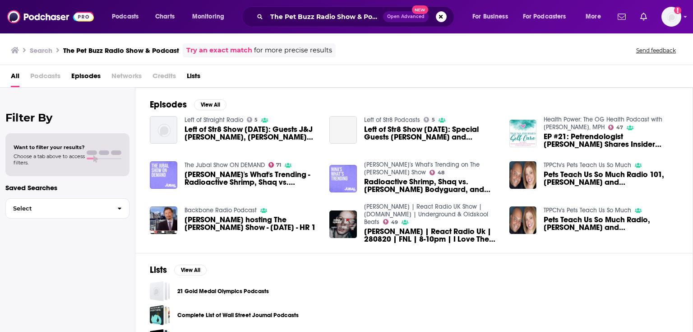
click at [301, 7] on div "The Pet Buzz Radio Show & Podcast Open Advanced New" at bounding box center [348, 16] width 213 height 21
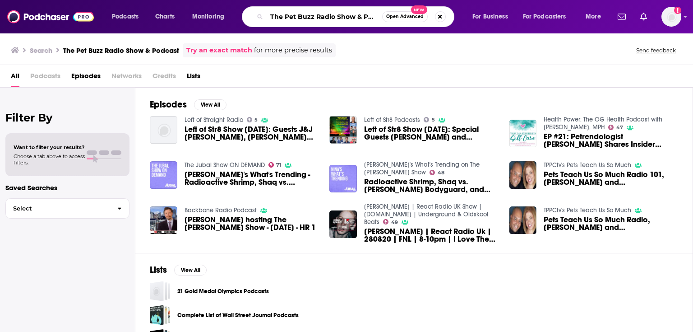
click at [297, 18] on input "The Pet Buzz Radio Show & Podcast" at bounding box center [325, 16] width 116 height 14
drag, startPoint x: 295, startPoint y: 14, endPoint x: 437, endPoint y: 12, distance: 141.7
click at [437, 12] on div "The Pet Buzz Radio Show & Podcast Open Advanced New" at bounding box center [348, 16] width 213 height 21
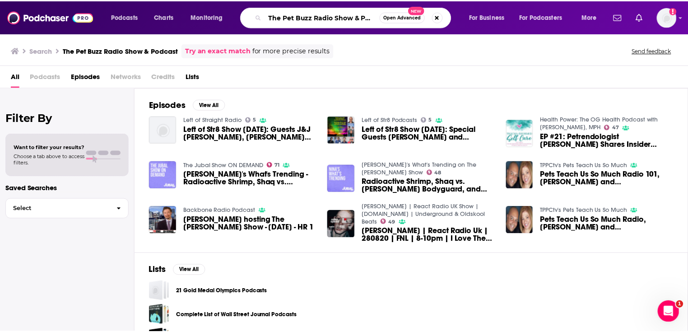
scroll to position [0, 0]
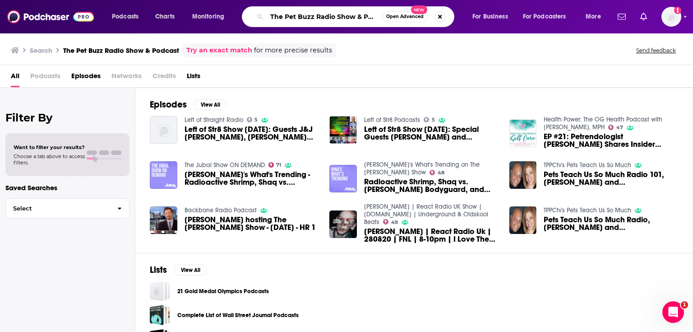
click at [307, 18] on input "The Pet Buzz Radio Show & Podcast" at bounding box center [325, 16] width 116 height 14
paste input "Let's Talk About Pets"
type input "Let's Talk About Pets Podcast"
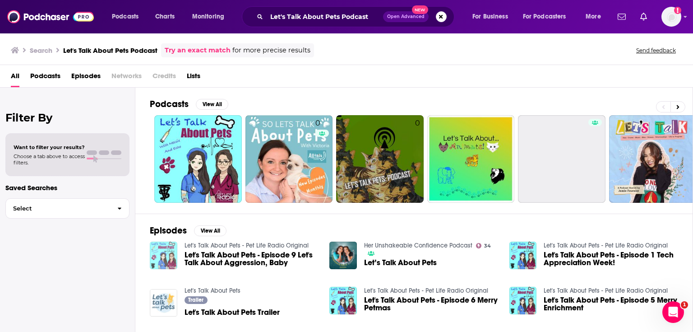
click at [171, 246] on img "Let's Talk About Pets - Episode 9 Let's Talk About Aggression, Baby" at bounding box center [164, 255] width 28 height 28
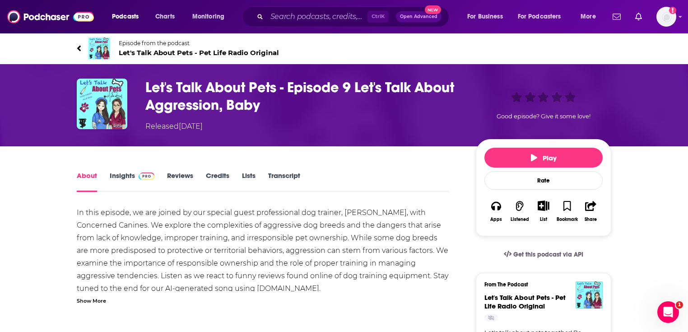
click at [93, 176] on link "About" at bounding box center [87, 181] width 20 height 21
click at [182, 177] on link "Reviews" at bounding box center [180, 181] width 26 height 21
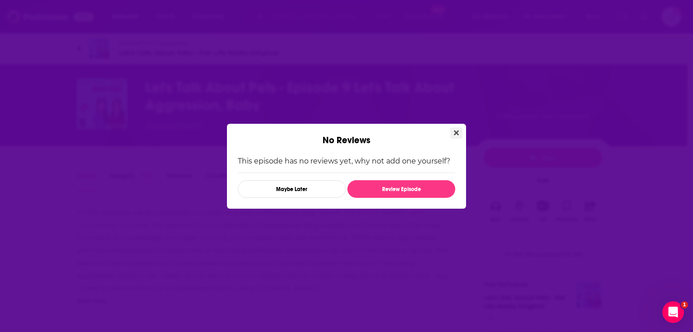
click at [460, 132] on button "Close" at bounding box center [456, 132] width 12 height 11
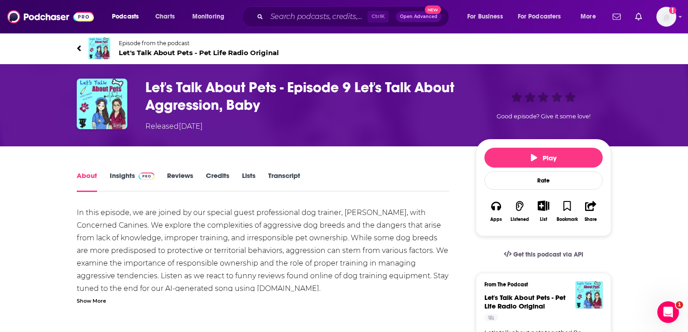
click at [111, 48] on link "Episode from the podcast Let's Talk About Pets - Pet Life Radio Original" at bounding box center [344, 48] width 534 height 22
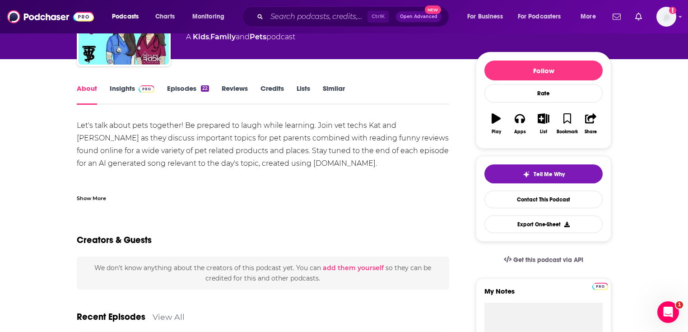
scroll to position [36, 0]
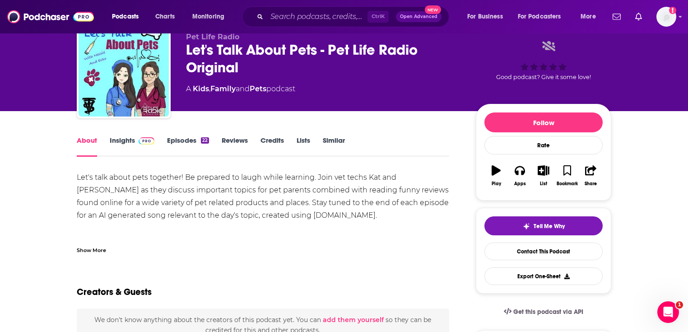
click at [123, 141] on link "Insights" at bounding box center [132, 146] width 45 height 21
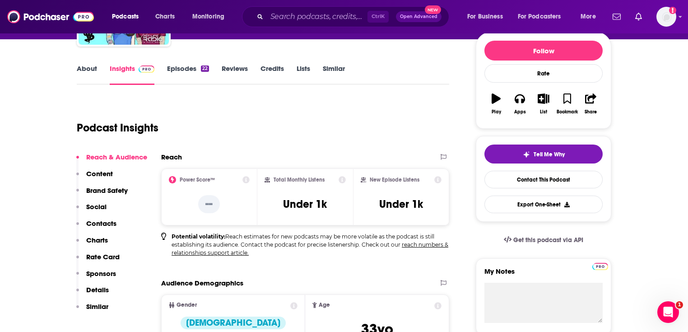
scroll to position [108, 0]
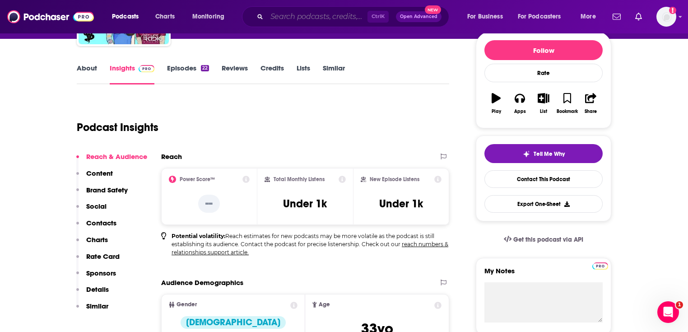
click at [334, 15] on input "Search podcasts, credits, & more..." at bounding box center [317, 16] width 101 height 14
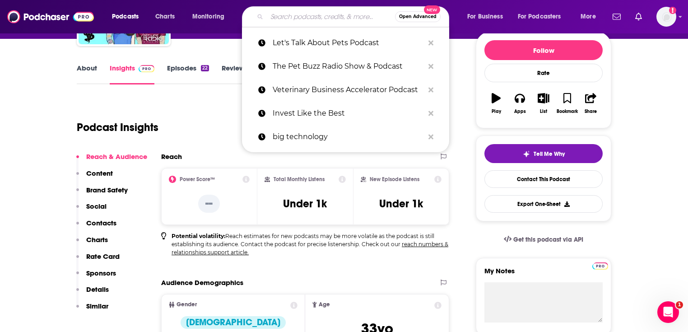
click at [334, 15] on input "Search podcasts, credits, & more..." at bounding box center [331, 16] width 128 height 14
paste input "The Pet Care Report"
type input "The Pet Care Report"
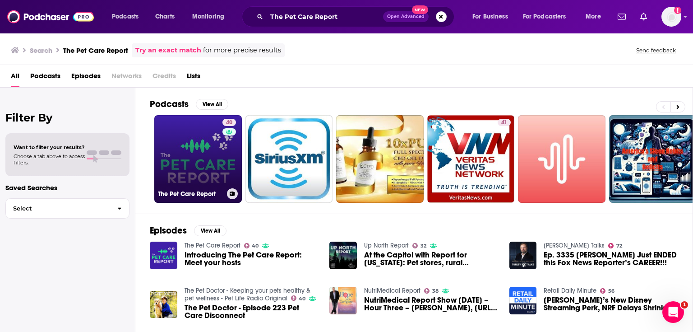
click at [205, 157] on link "40 The Pet Care Report" at bounding box center [198, 159] width 88 height 88
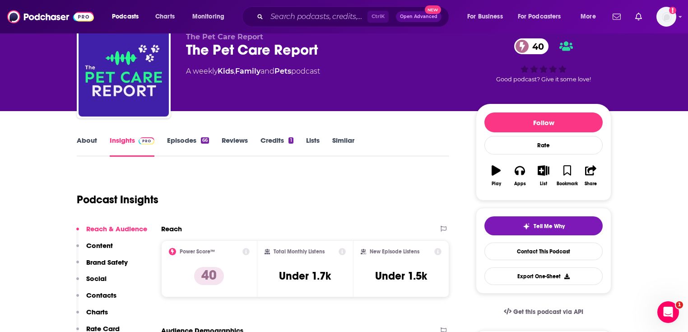
scroll to position [72, 0]
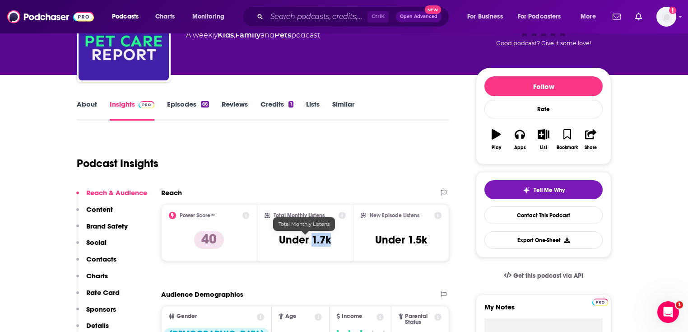
drag, startPoint x: 329, startPoint y: 238, endPoint x: 313, endPoint y: 234, distance: 17.3
click at [313, 234] on div "Total Monthly Listens Under 1.7k" at bounding box center [305, 233] width 82 height 42
copy h3 "1.7k"
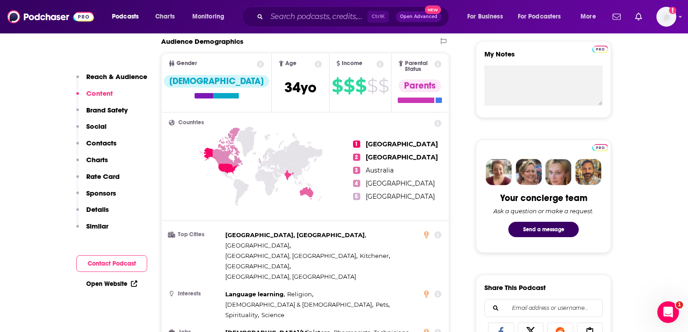
scroll to position [217, 0]
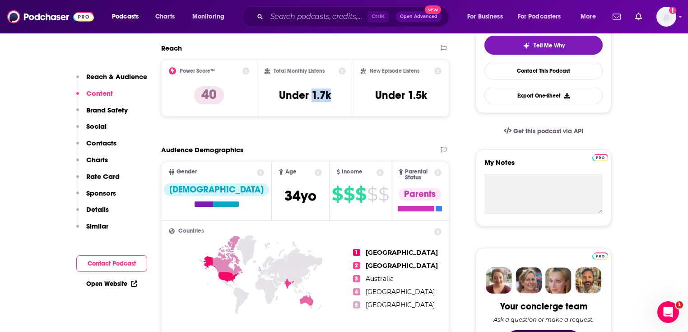
click at [114, 284] on link "Open Website" at bounding box center [111, 284] width 51 height 8
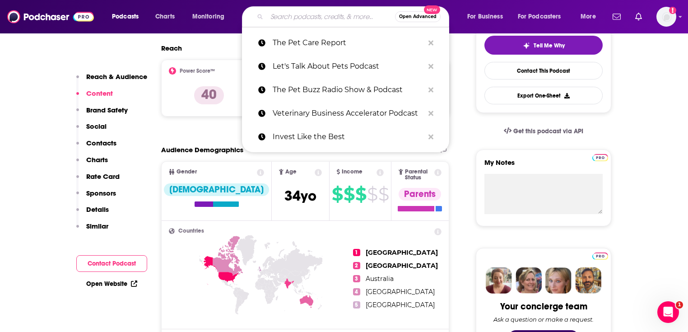
click at [280, 19] on input "Search podcasts, credits, & more..." at bounding box center [331, 16] width 128 height 14
paste input "About That Wallet"
type input "About That Wallet"
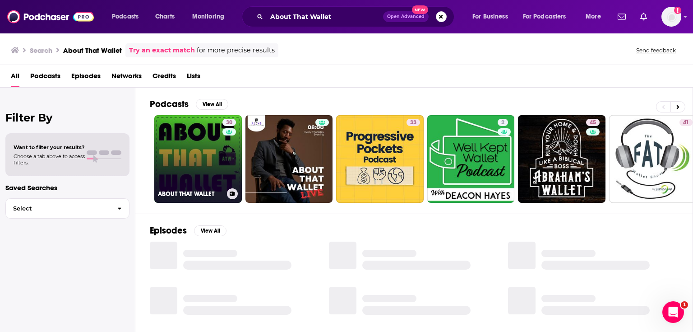
click at [195, 137] on link "30 ABOUT THAT WALLET" at bounding box center [198, 159] width 88 height 88
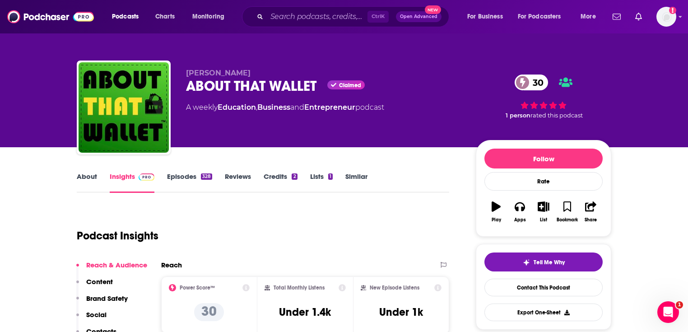
scroll to position [72, 0]
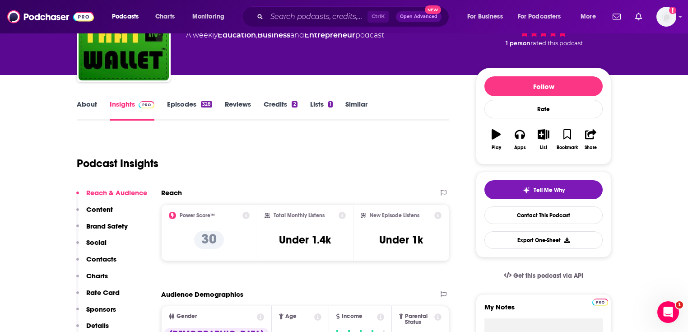
click at [291, 9] on div "Ctrl K Open Advanced New" at bounding box center [345, 16] width 207 height 21
click at [292, 17] on input "Search podcasts, credits, & more..." at bounding box center [317, 16] width 101 height 14
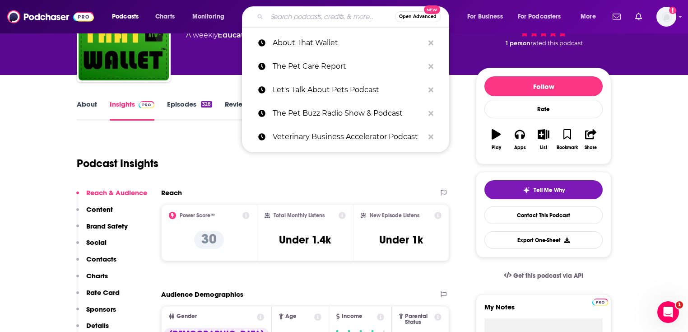
paste input "The Pet Buzz"
type input "The Pet Buzz"
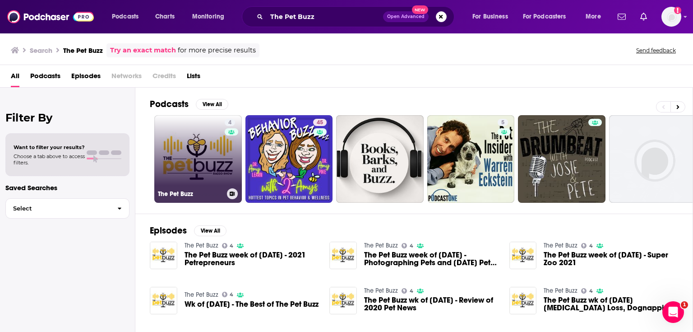
click at [197, 134] on link "4 The Pet Buzz" at bounding box center [198, 159] width 88 height 88
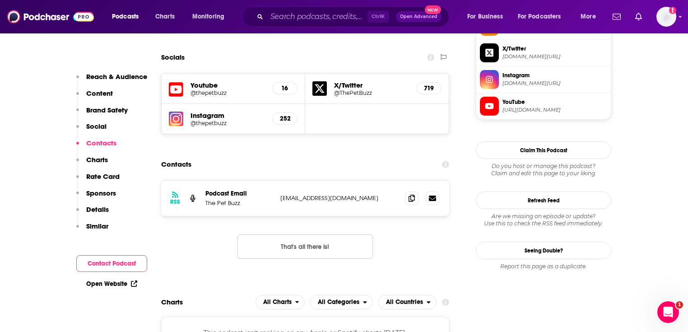
scroll to position [758, 0]
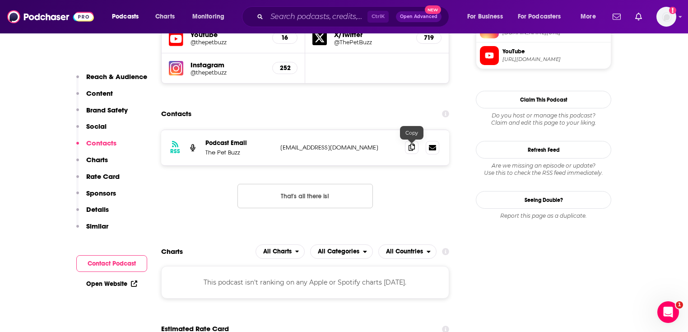
click at [411, 149] on icon at bounding box center [411, 147] width 6 height 7
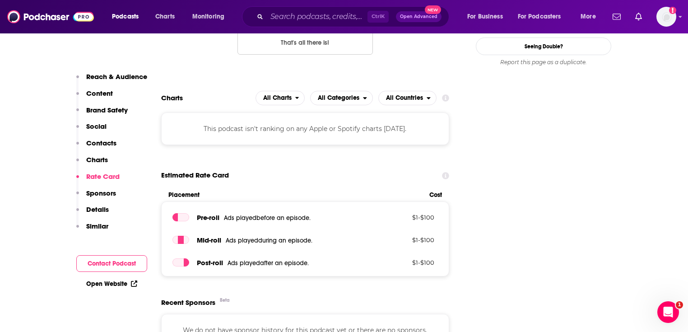
scroll to position [903, 0]
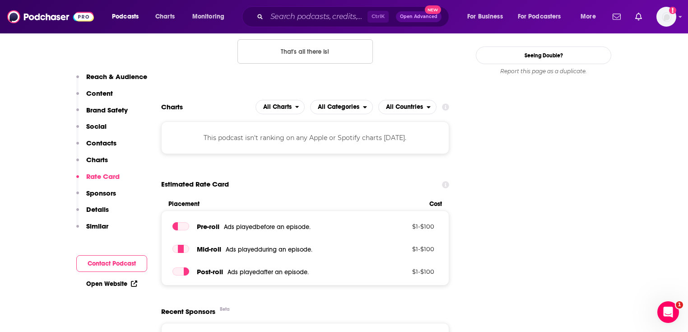
click at [123, 281] on link "Open Website" at bounding box center [111, 284] width 51 height 8
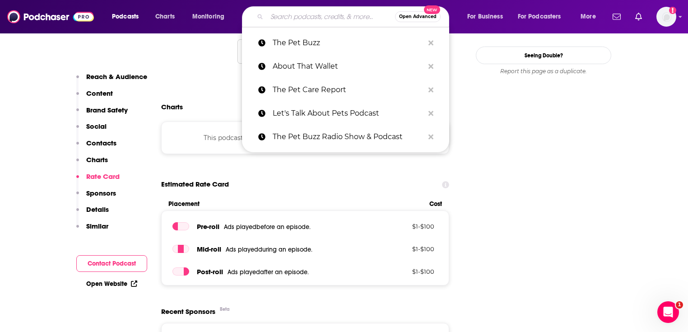
click at [298, 15] on input "Search podcasts, credits, & more..." at bounding box center [331, 16] width 128 height 14
paste input "The Pet Parenting Reset"
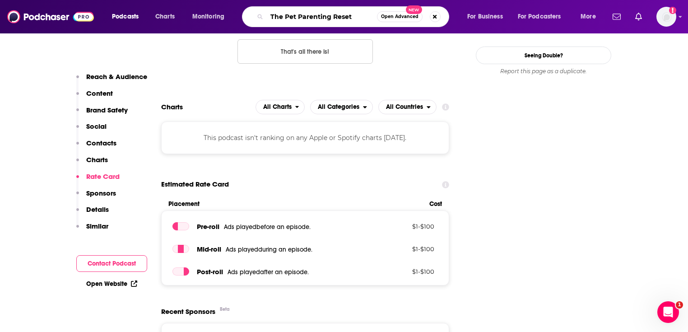
type input "The Pet Parenting Reset"
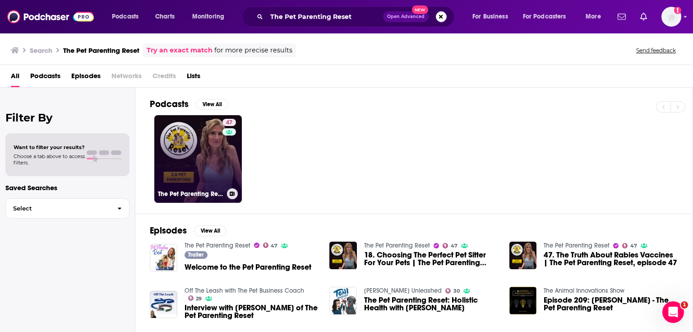
click at [184, 151] on link "47 The Pet Parenting Reset" at bounding box center [198, 159] width 88 height 88
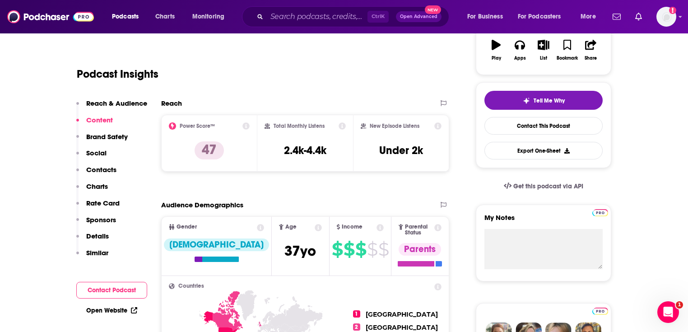
scroll to position [144, 0]
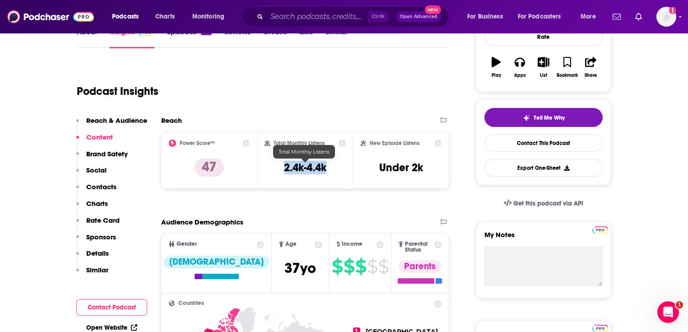
drag, startPoint x: 281, startPoint y: 162, endPoint x: 328, endPoint y: 165, distance: 47.0
click at [328, 165] on div "Total Monthly Listens 2.4k-4.4k" at bounding box center [305, 160] width 82 height 42
copy h3 "2.4k-4.4k"
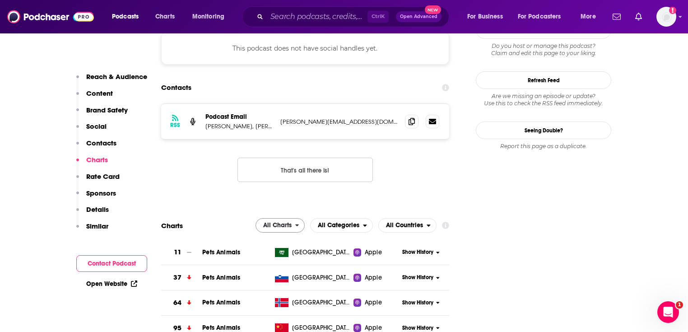
scroll to position [830, 0]
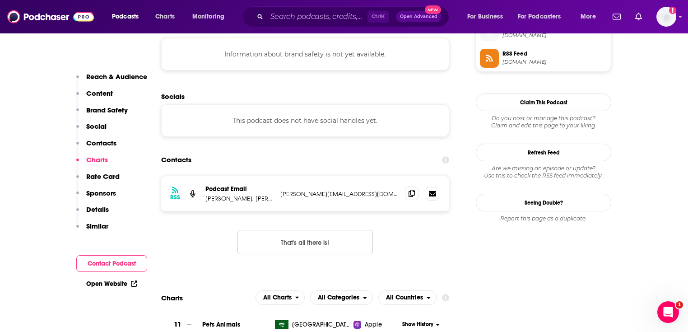
click at [405, 186] on span at bounding box center [412, 193] width 14 height 14
click at [116, 283] on link "Open Website" at bounding box center [111, 284] width 51 height 8
